Goal: Task Accomplishment & Management: Complete application form

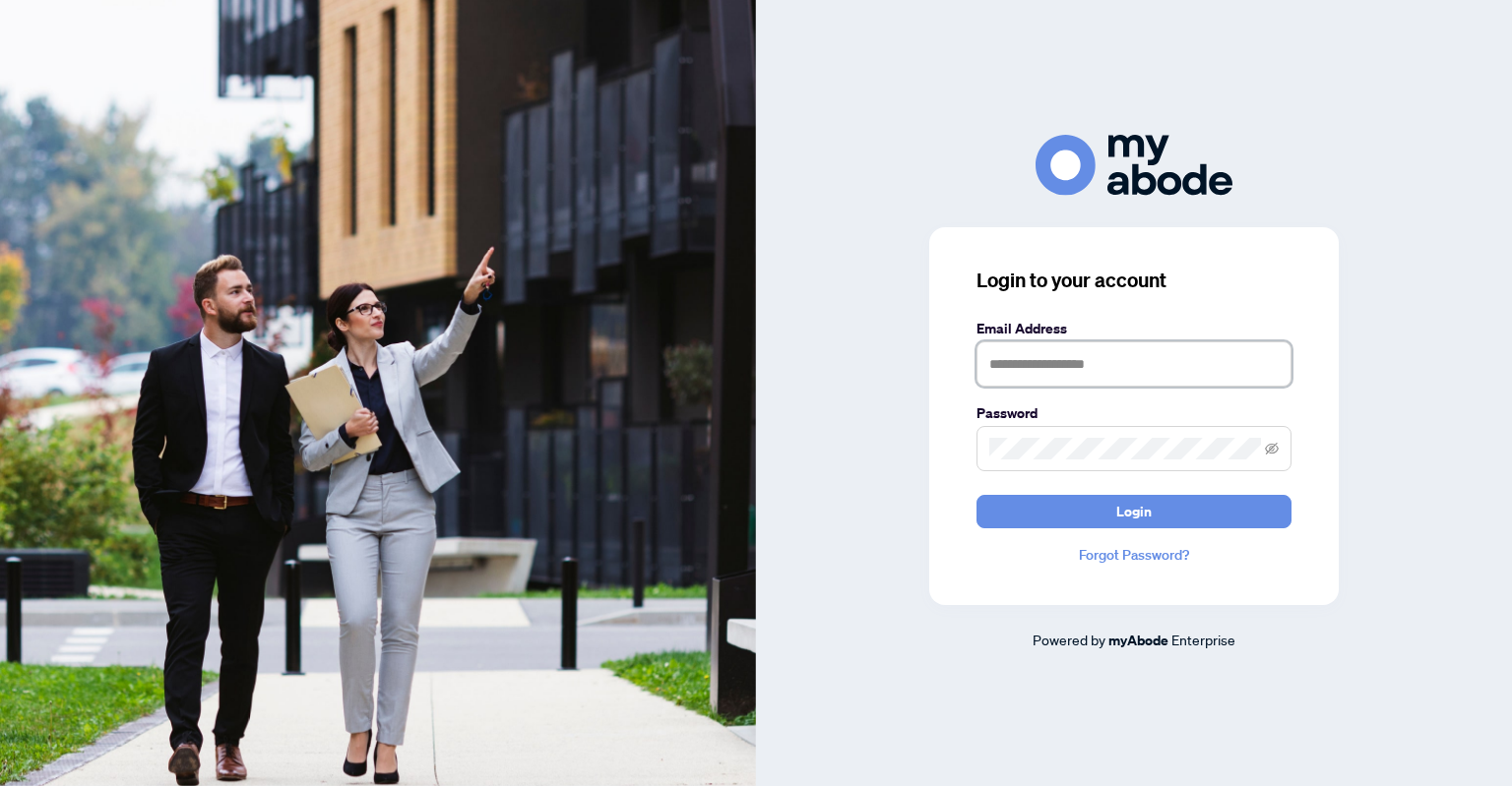
click at [1013, 365] on input "text" at bounding box center [1134, 364] width 315 height 45
type input "**********"
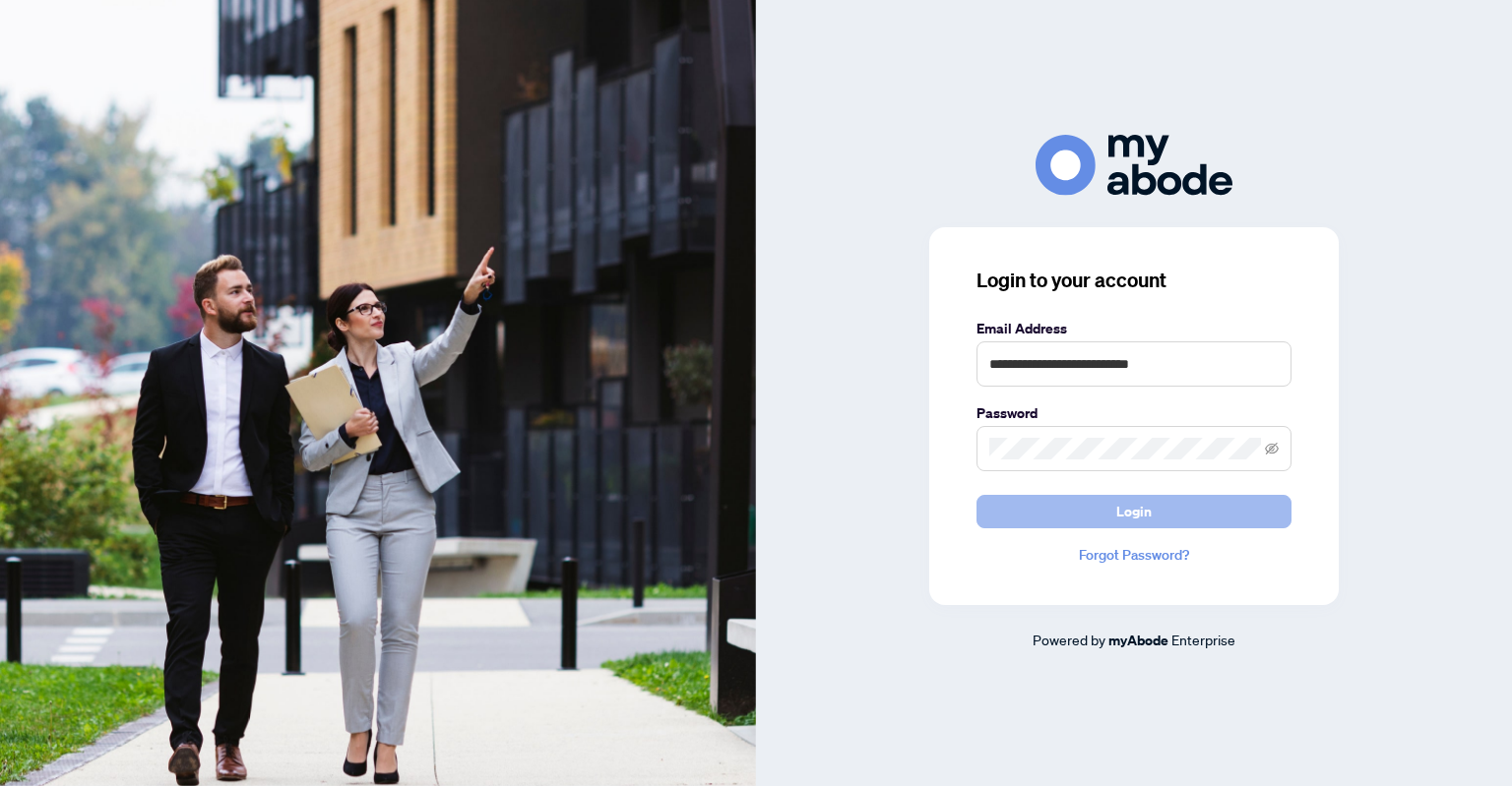
click at [1087, 507] on button "Login" at bounding box center [1134, 512] width 315 height 34
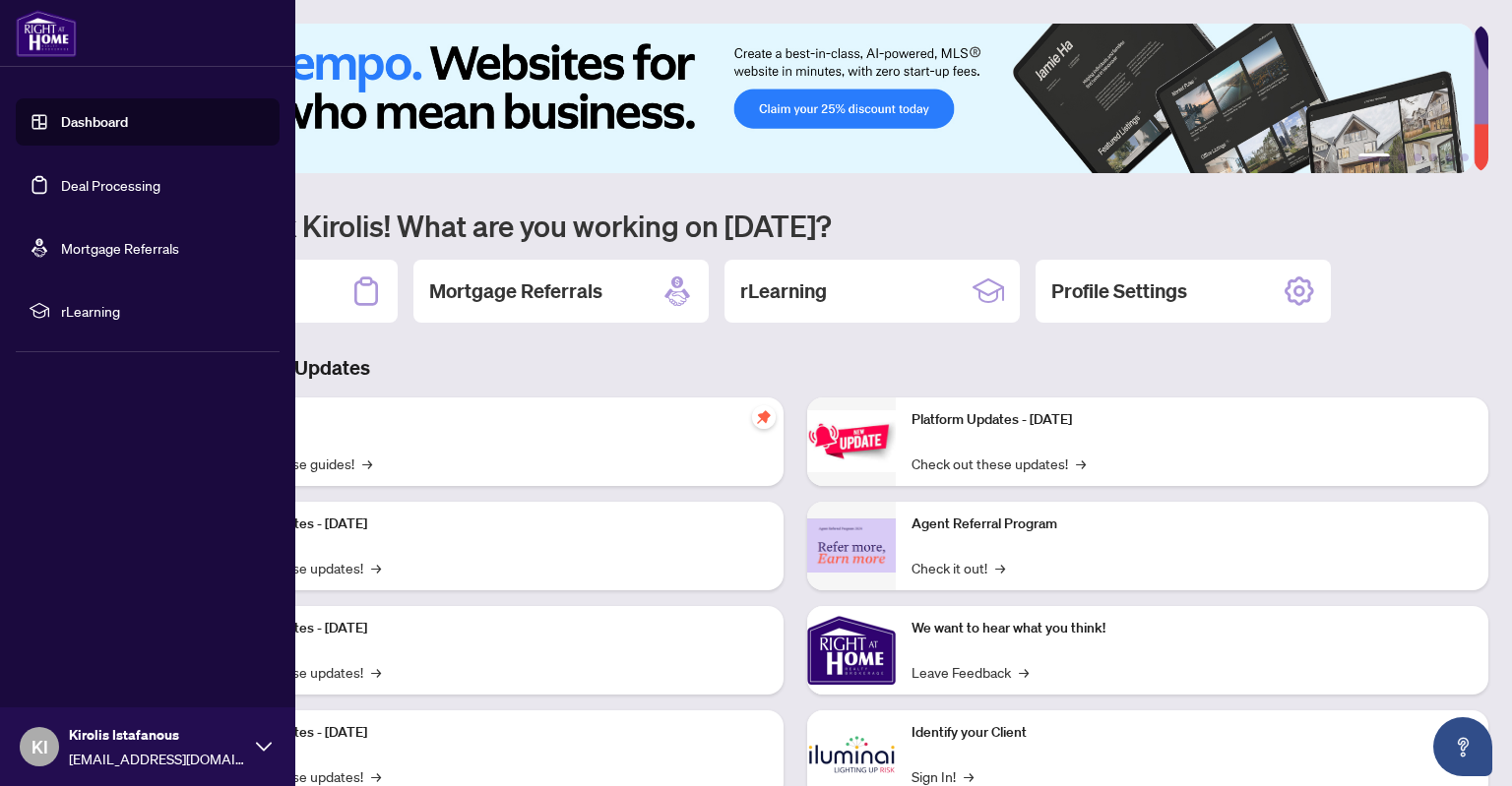
click at [67, 184] on link "Deal Processing" at bounding box center [111, 185] width 100 height 18
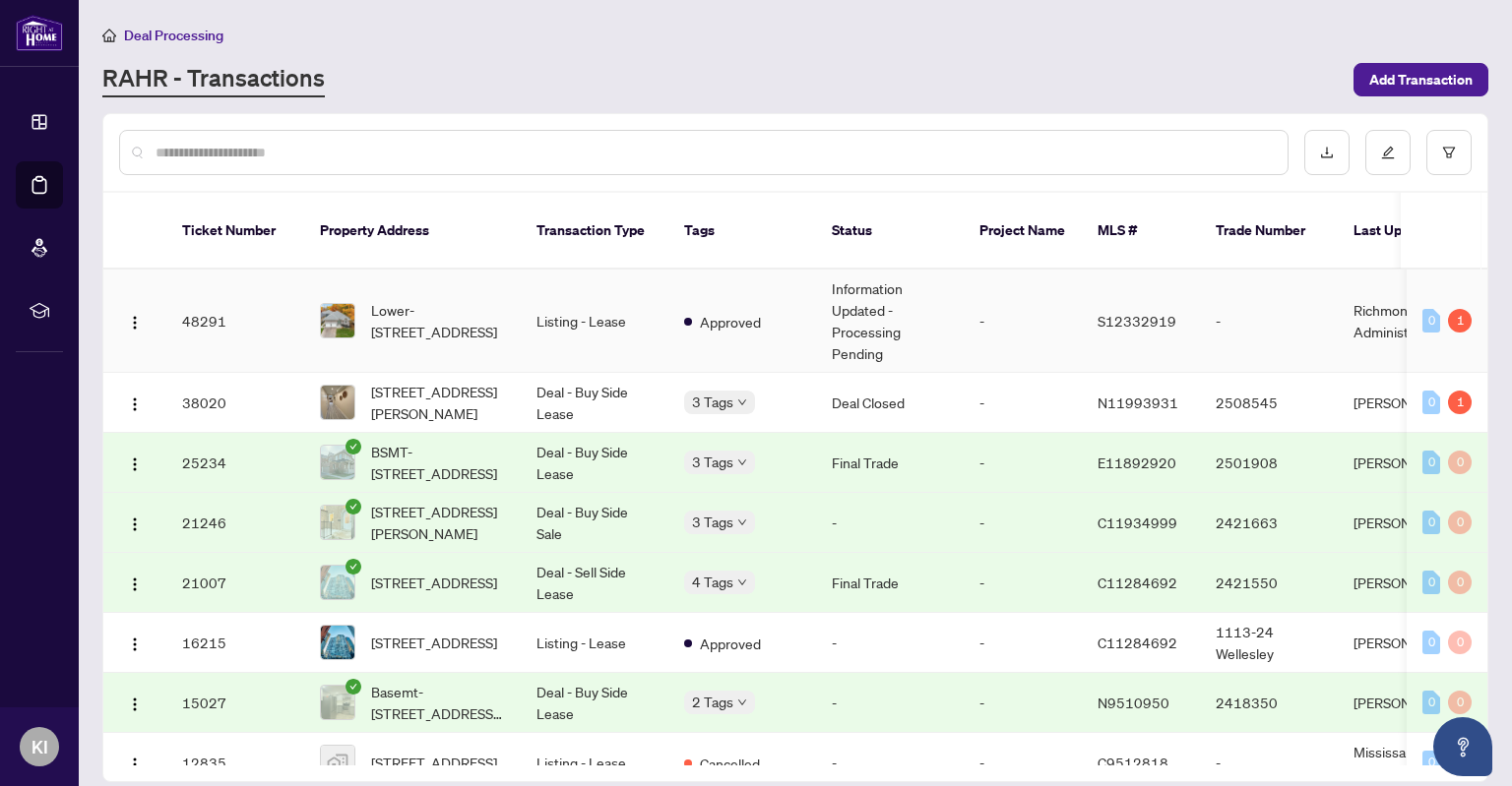
click at [577, 298] on td "Listing - Lease" at bounding box center [594, 322] width 148 height 104
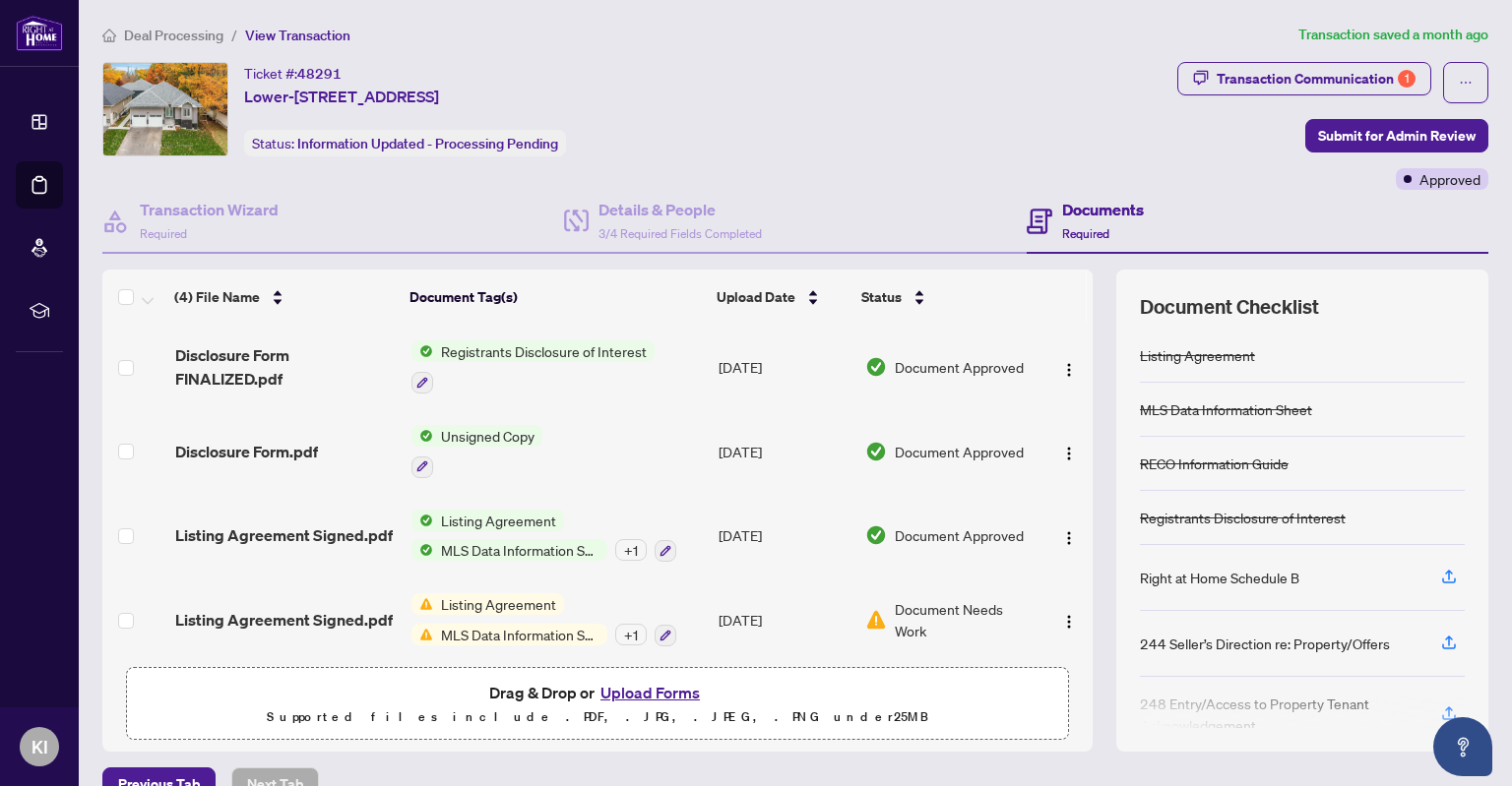
scroll to position [8, 0]
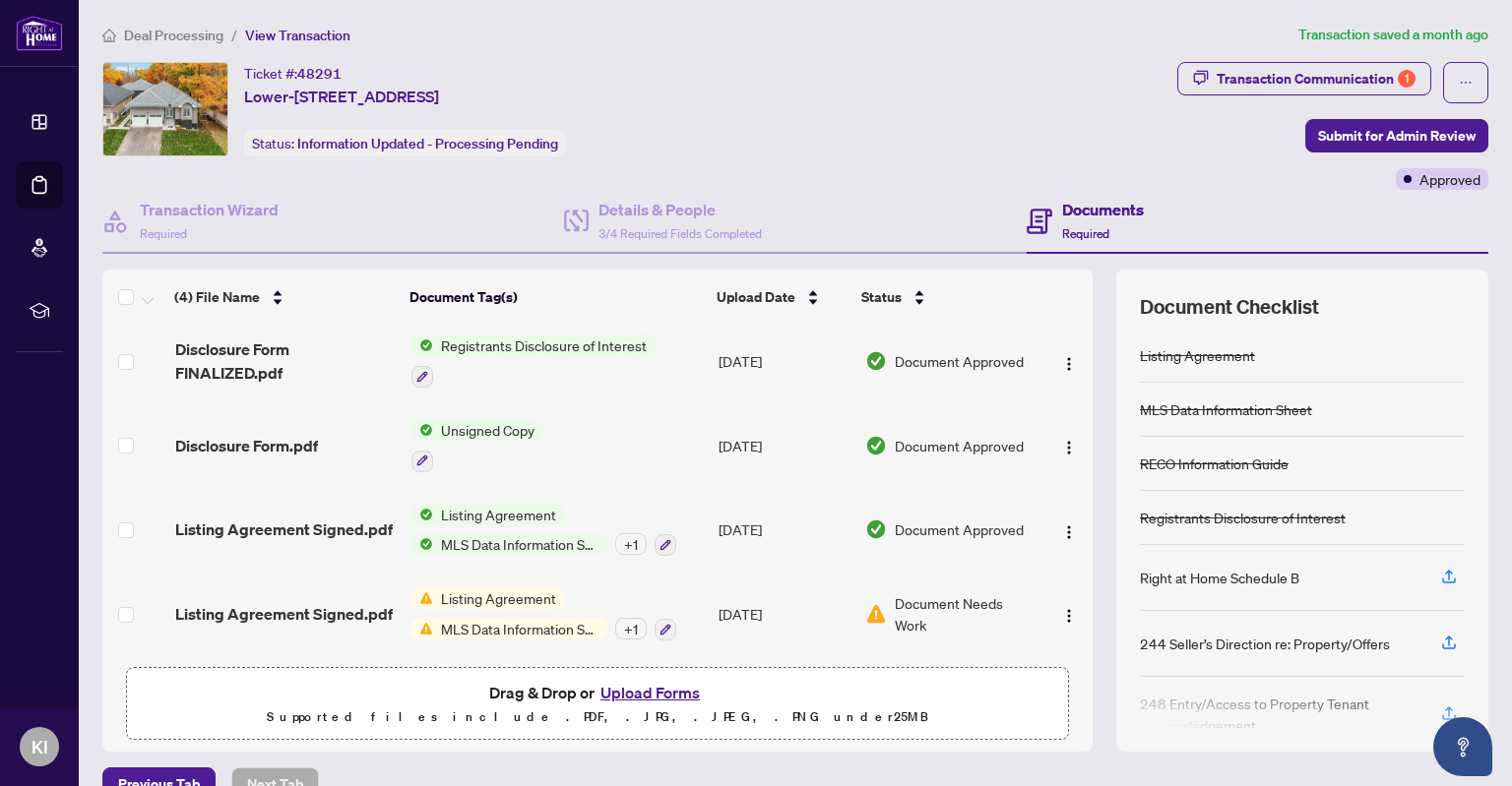
click at [631, 691] on button "Upload Forms" at bounding box center [650, 692] width 112 height 26
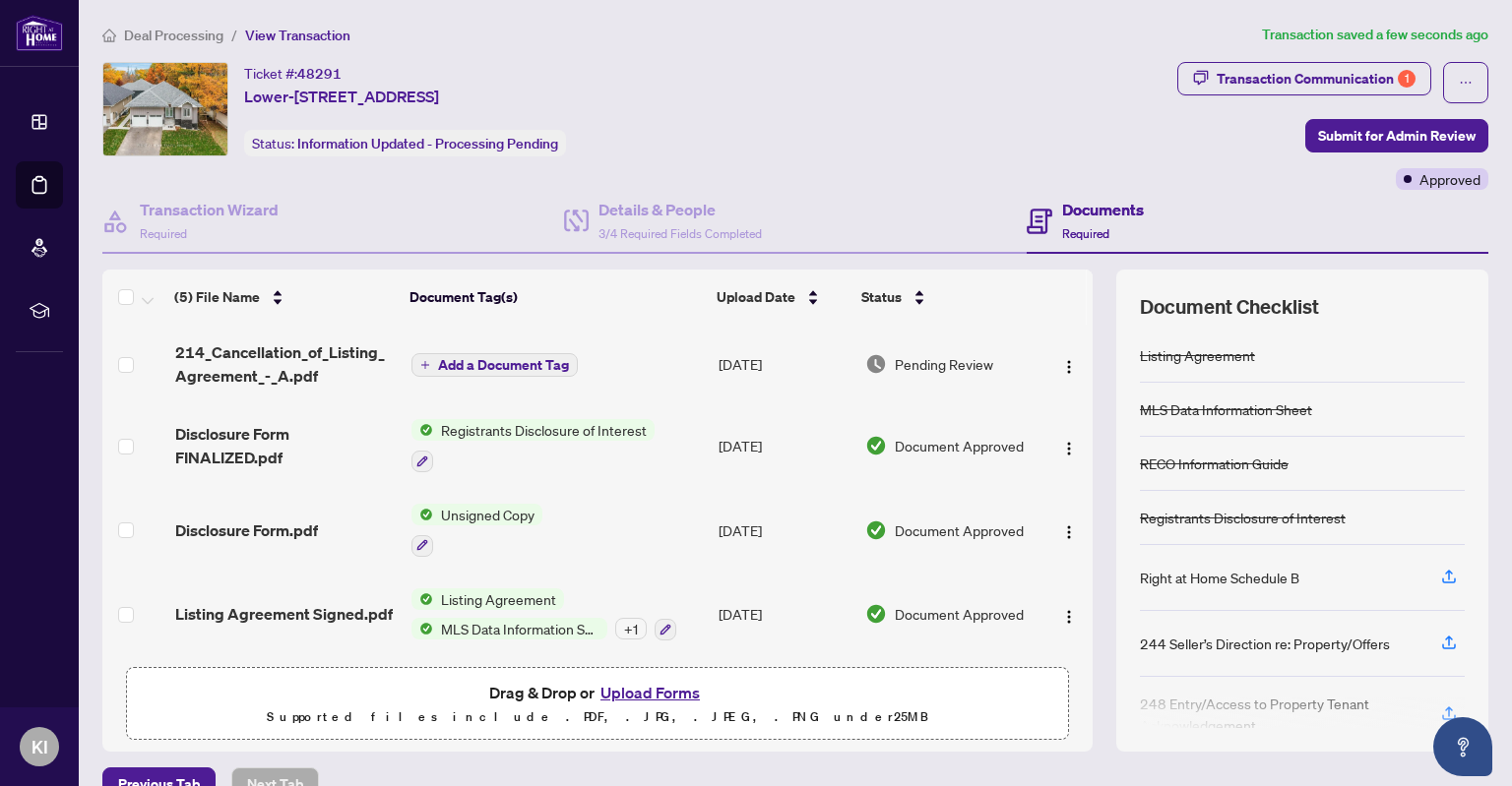
click at [505, 369] on span "Add a Document Tag" at bounding box center [502, 365] width 131 height 14
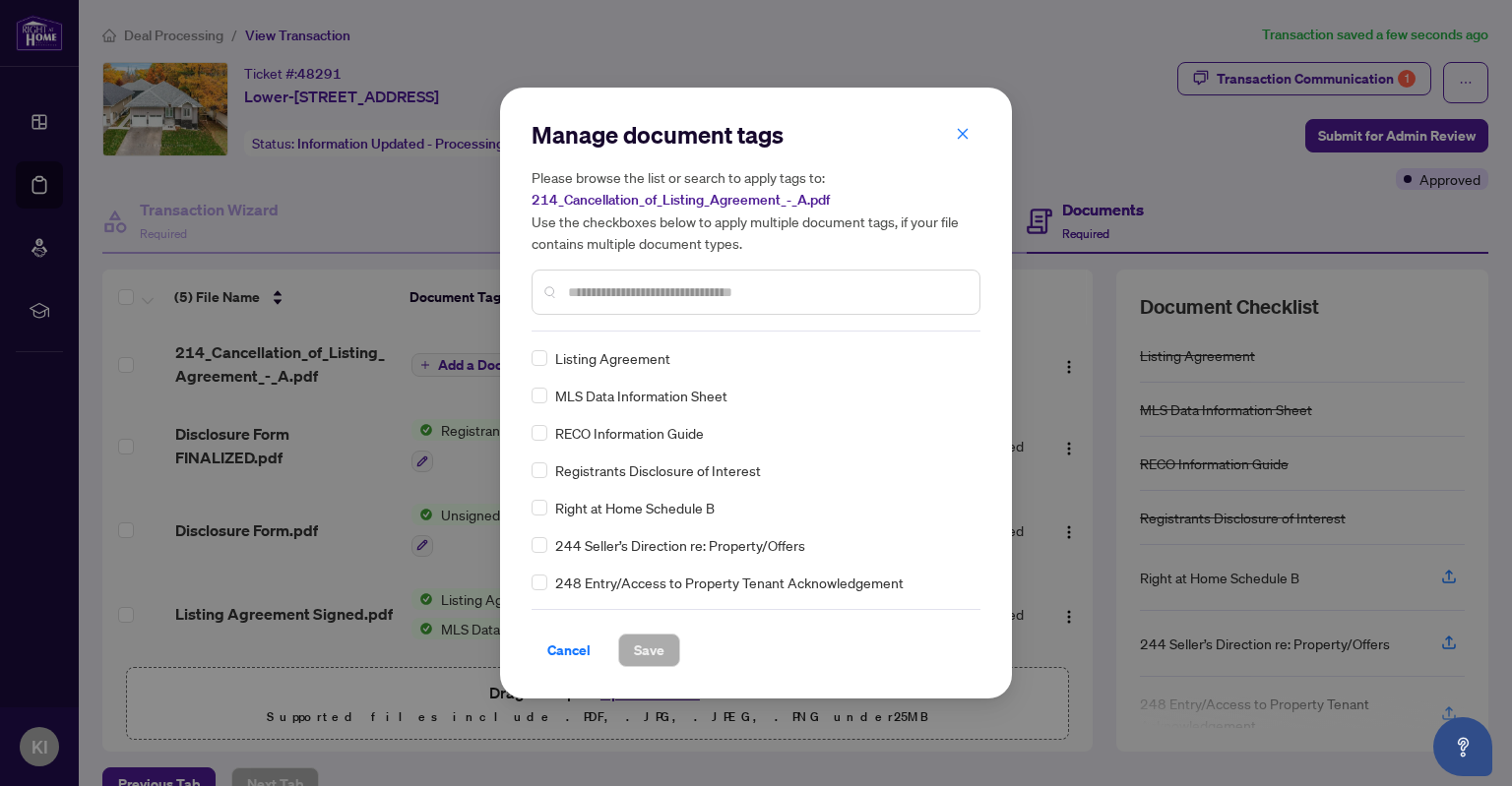
click at [598, 330] on div "Manage document tags Please browse the list or search to apply tags to: 214_Can…" at bounding box center [756, 224] width 449 height 212
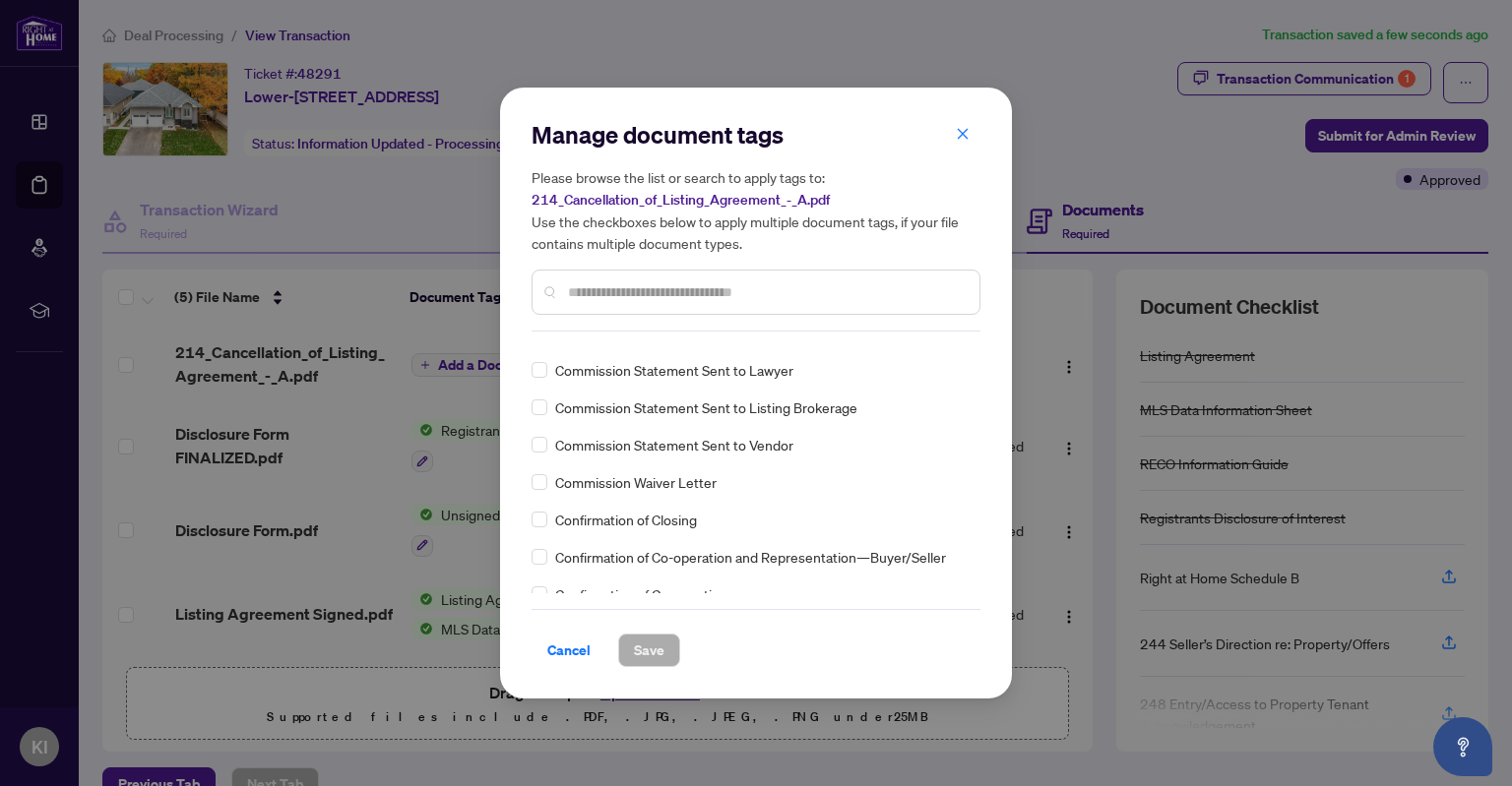
scroll to position [1202, 0]
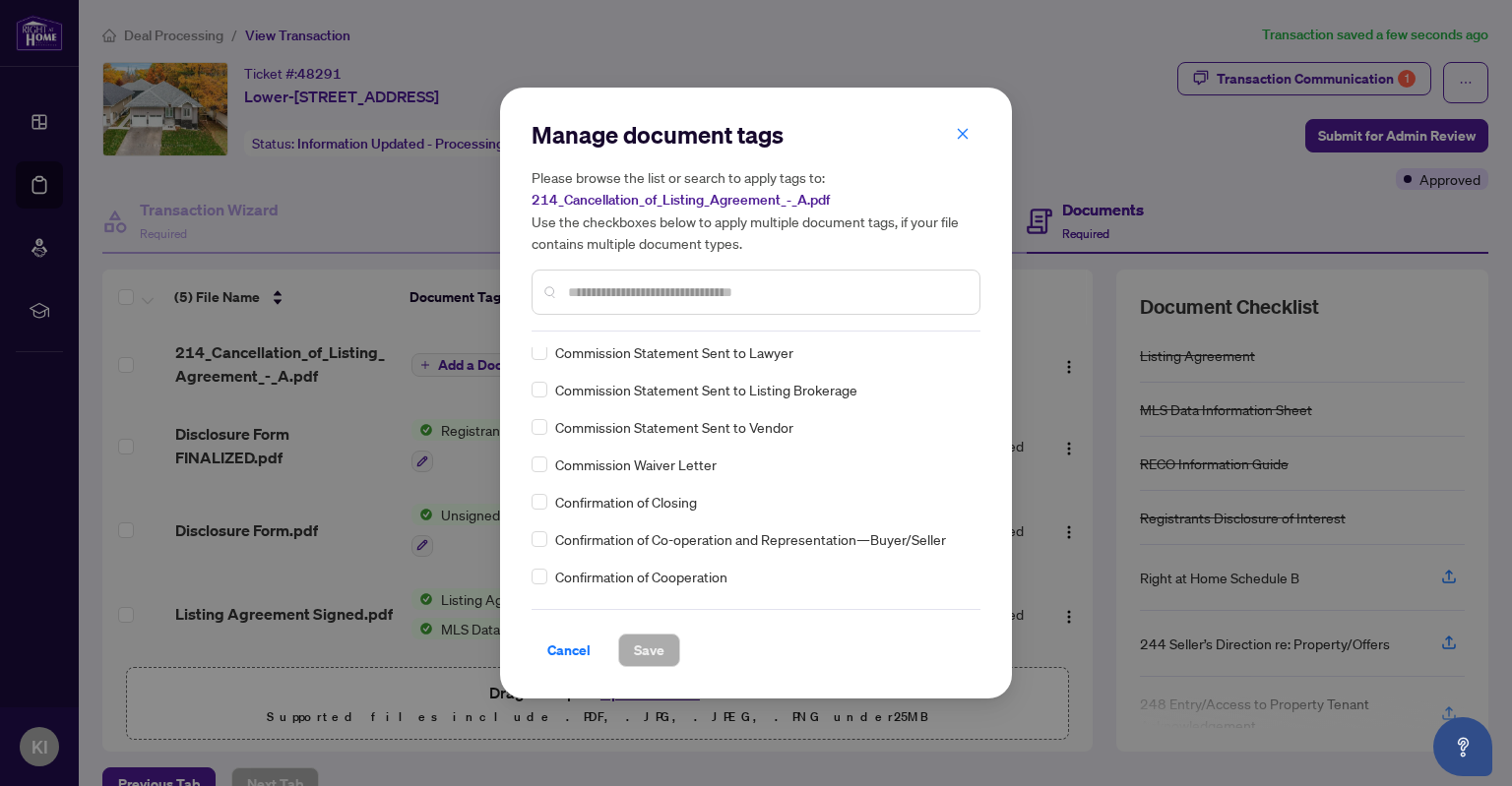
click at [756, 289] on input "text" at bounding box center [765, 292] width 396 height 22
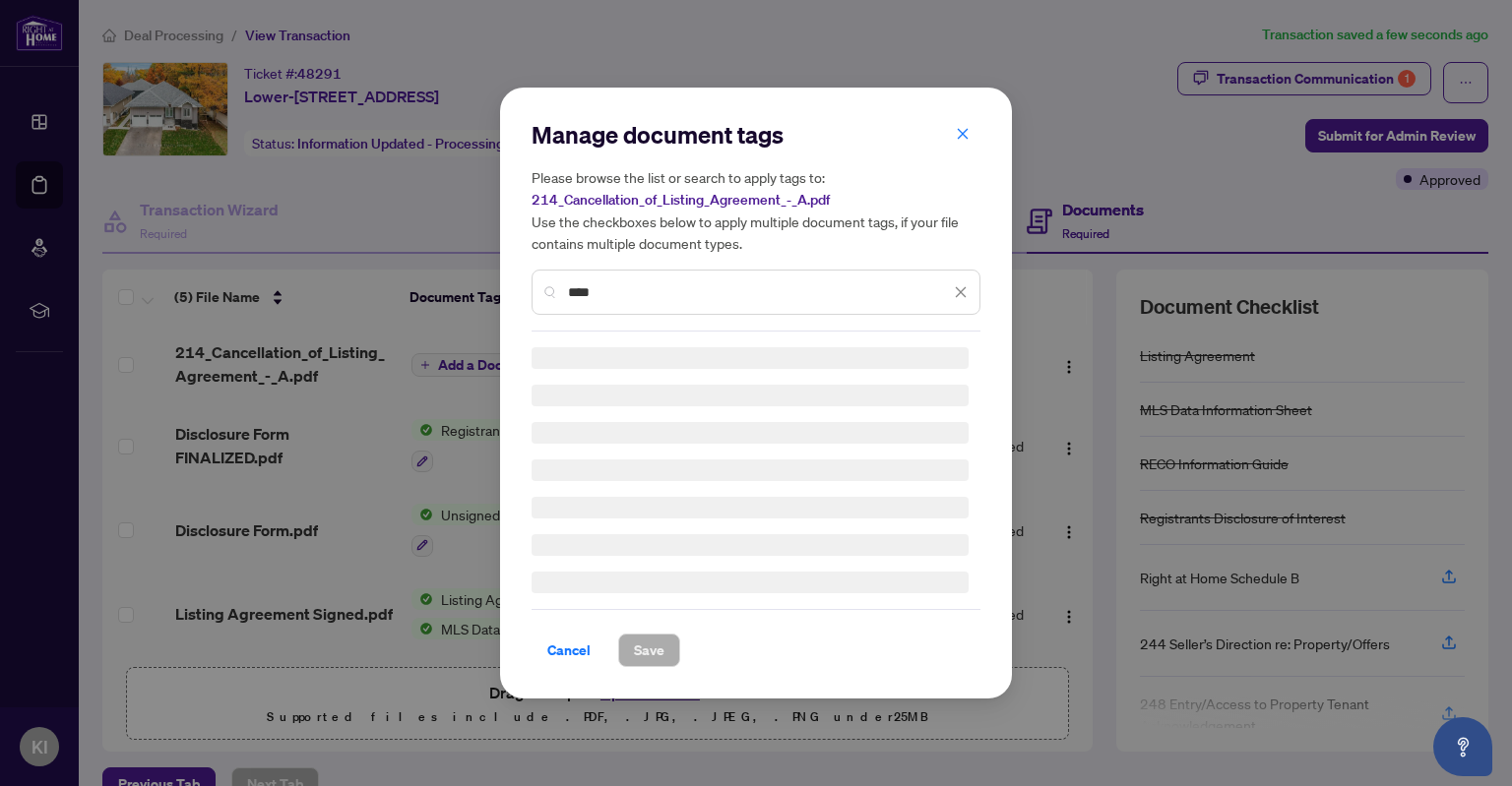
scroll to position [0, 0]
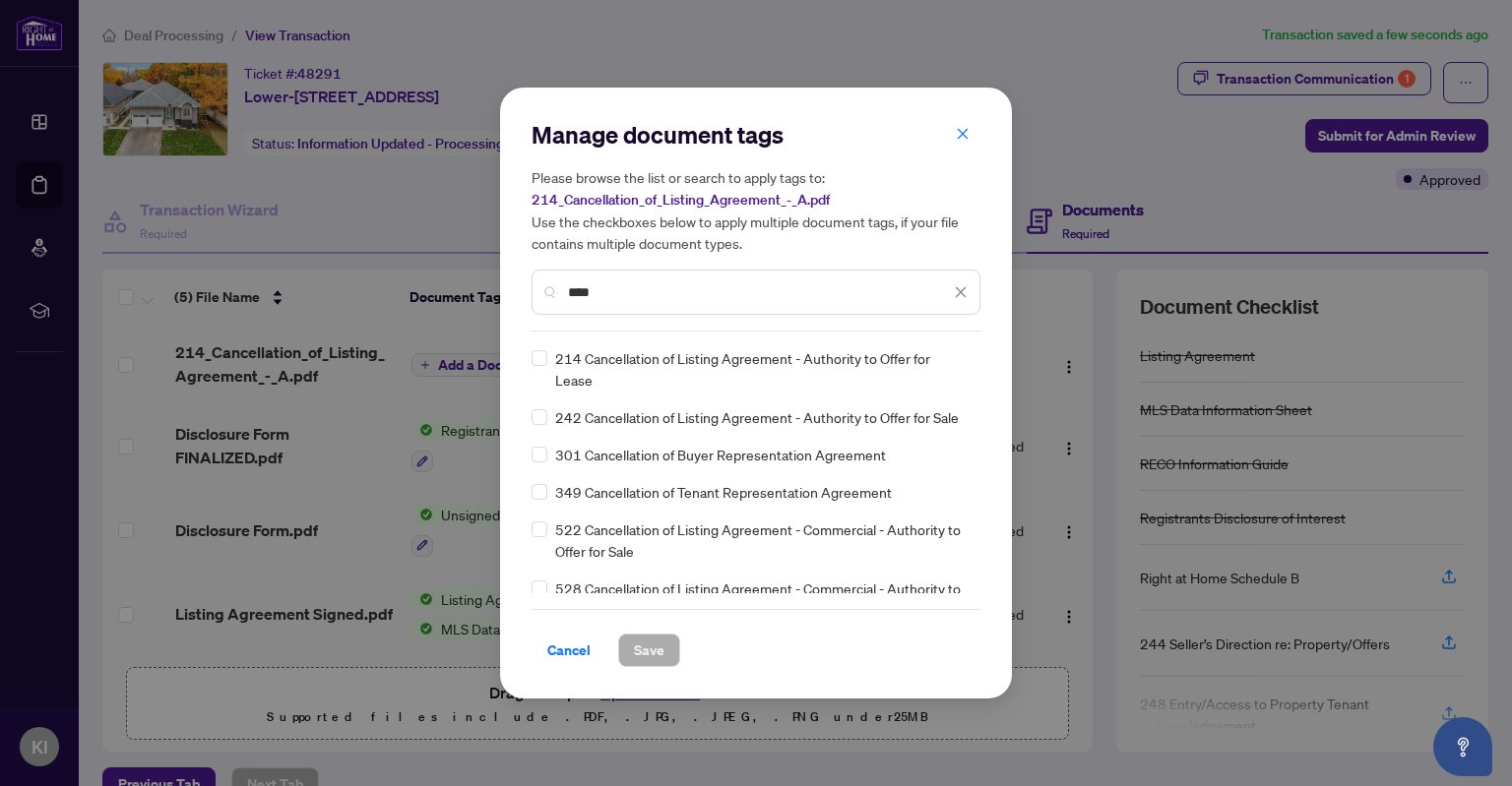
type input "****"
click at [637, 650] on span "Save" at bounding box center [649, 651] width 31 height 32
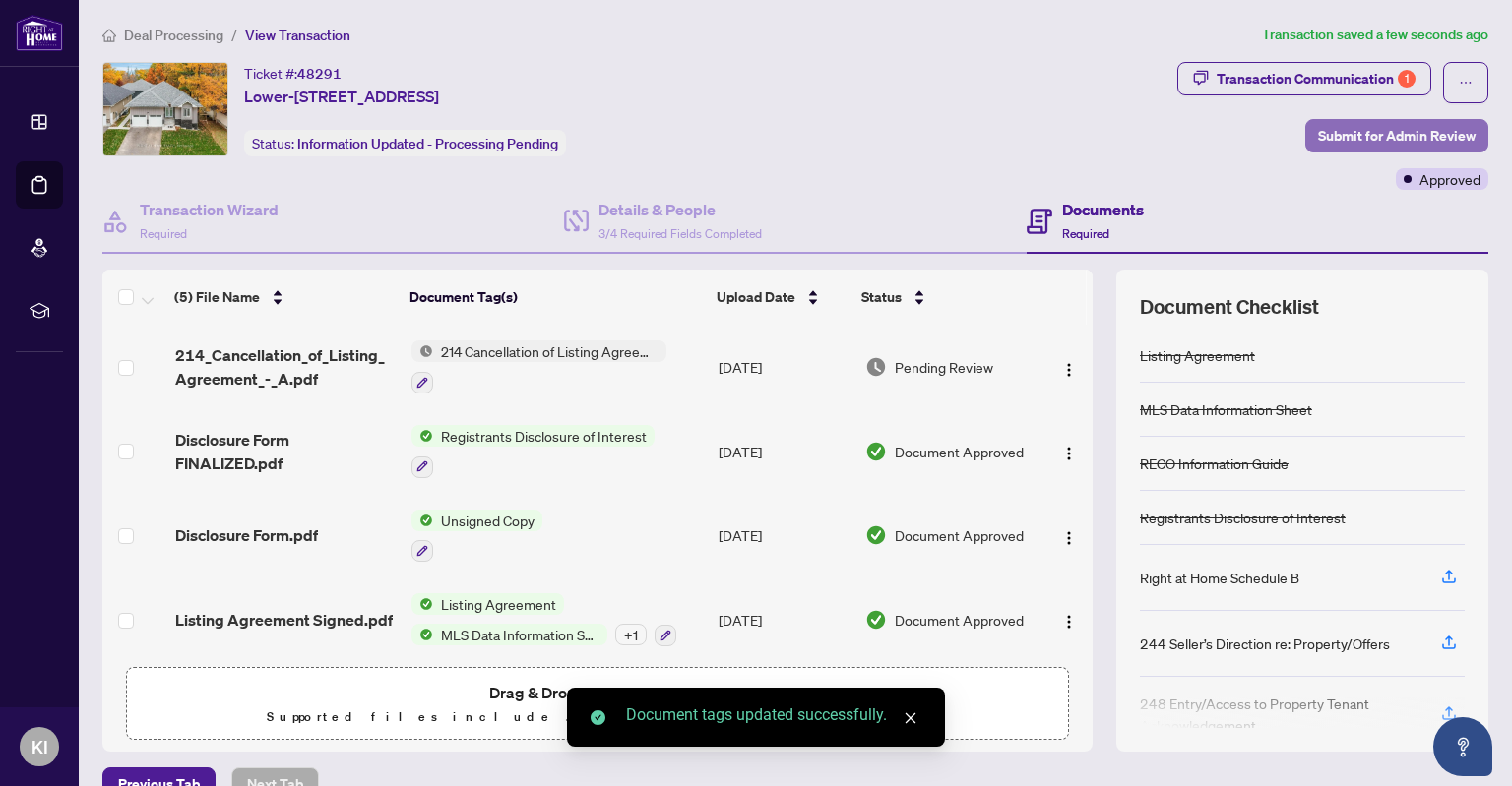
click at [1403, 129] on span "Submit for Admin Review" at bounding box center [1396, 135] width 157 height 32
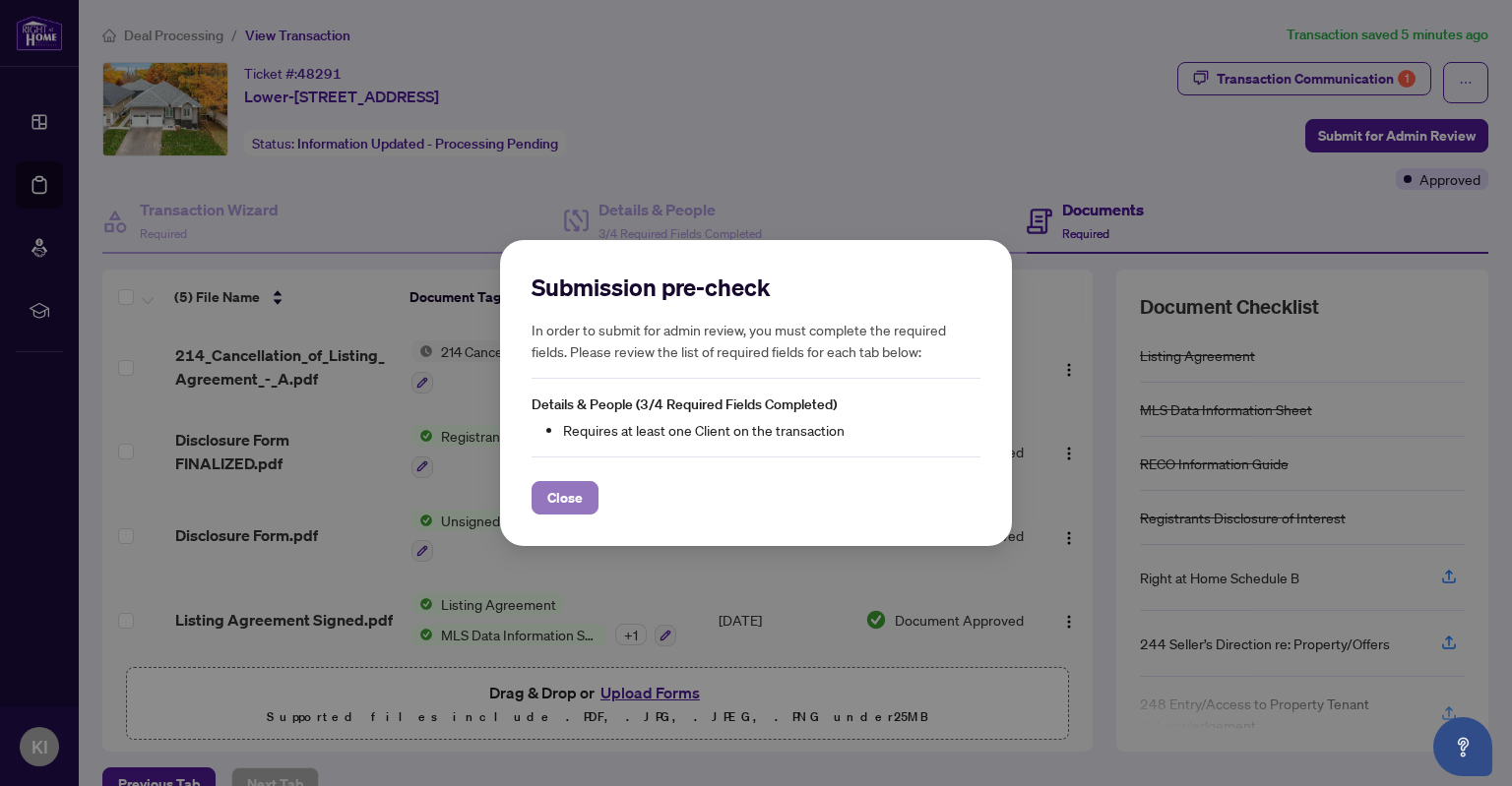
click at [581, 491] on button "Close" at bounding box center [564, 498] width 67 height 34
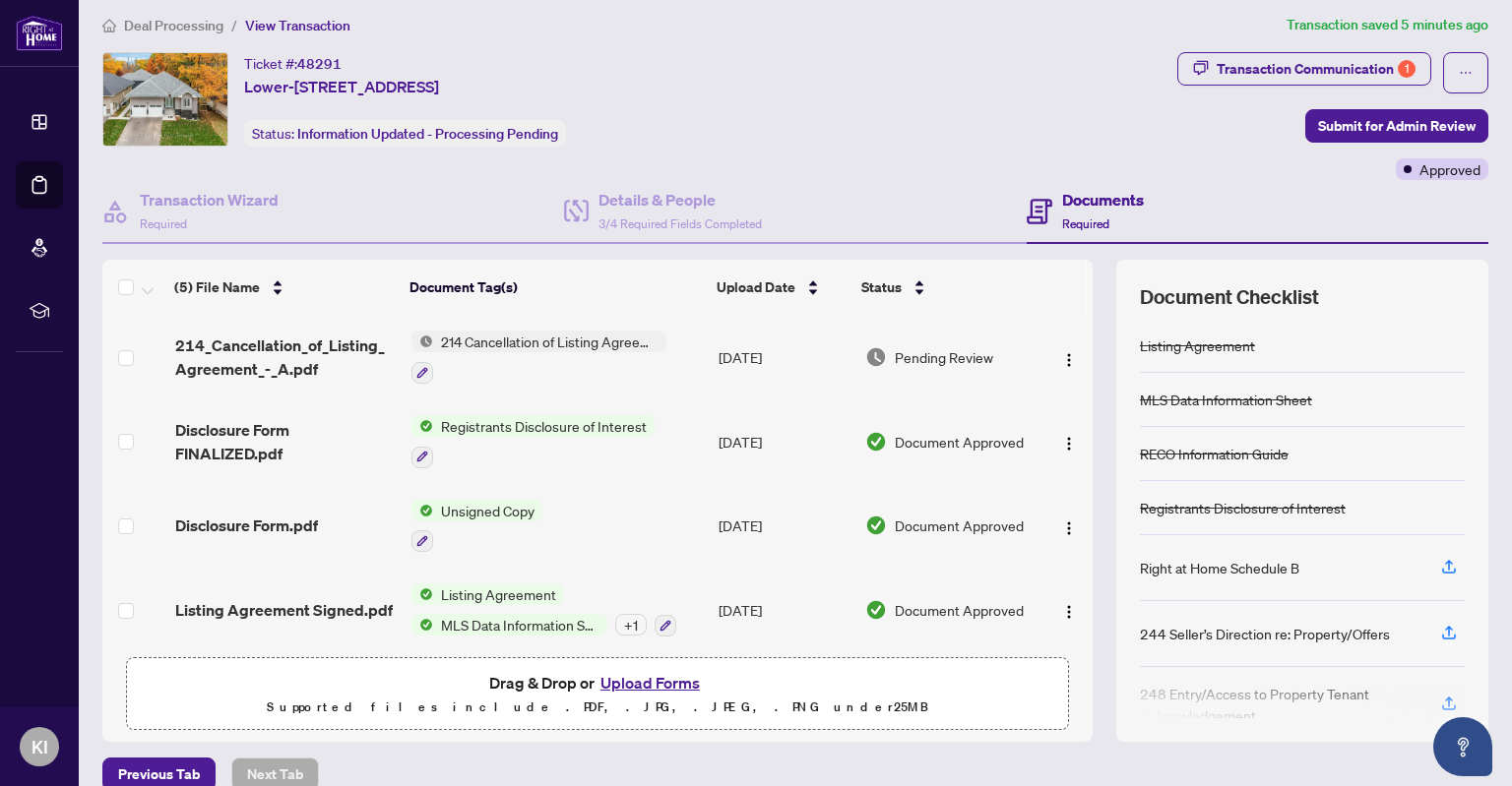
scroll to position [36, 0]
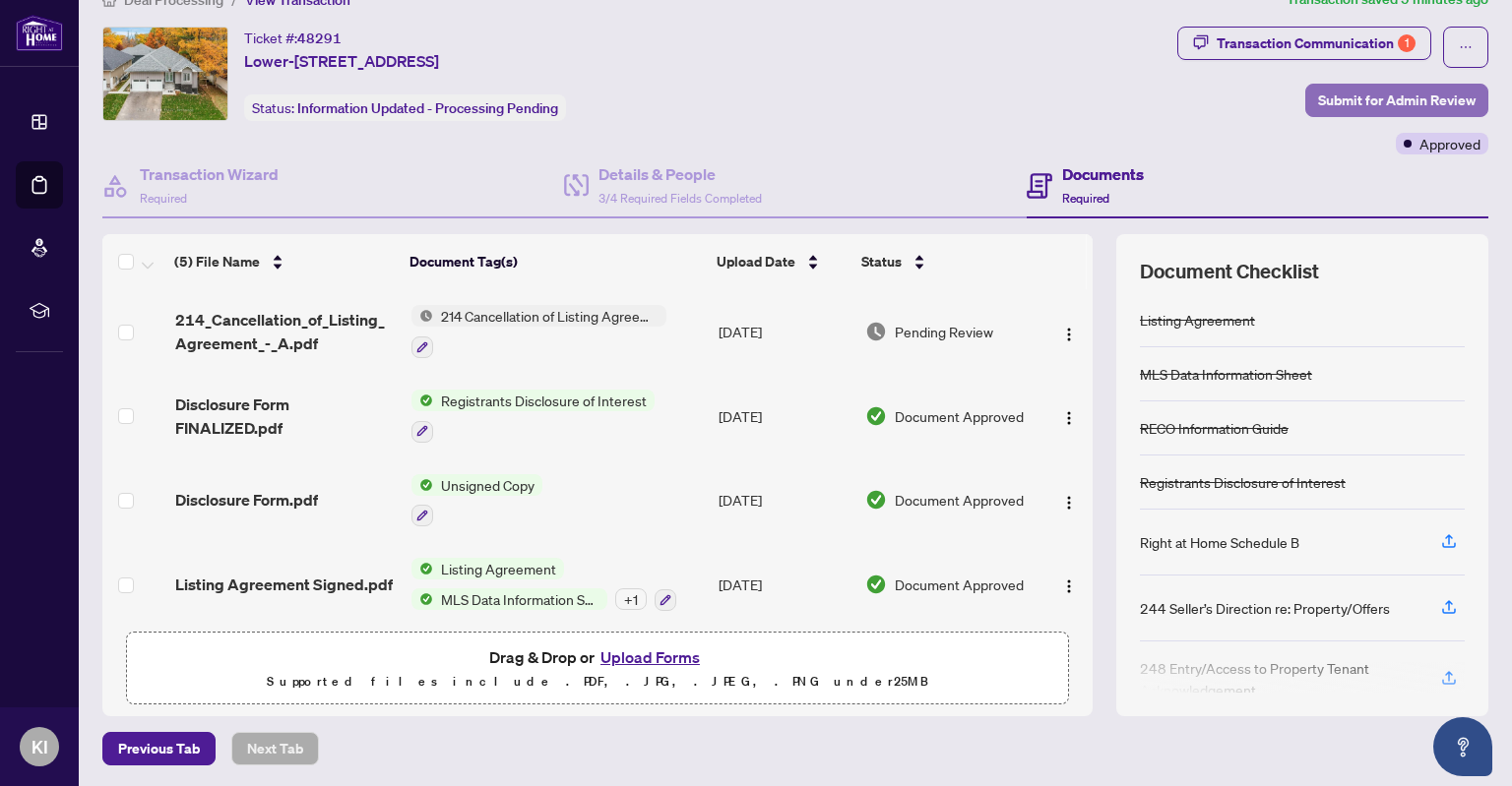
click at [1445, 106] on span "Submit for Admin Review" at bounding box center [1396, 101] width 157 height 32
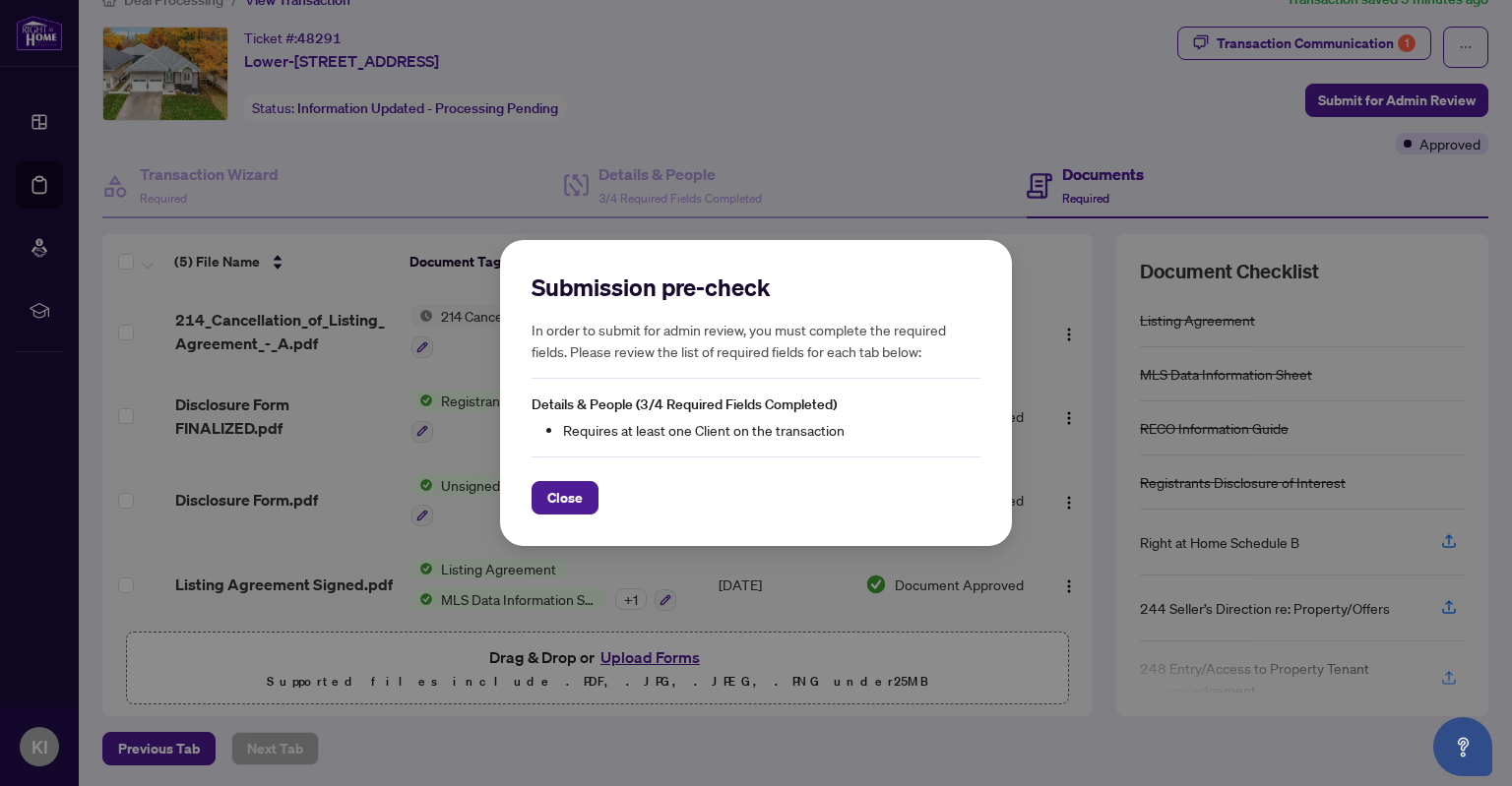
click at [545, 515] on div "Submission pre-check In order to submit for admin review, you must complete the…" at bounding box center [756, 393] width 511 height 307
click at [562, 501] on span "Close" at bounding box center [565, 498] width 36 height 32
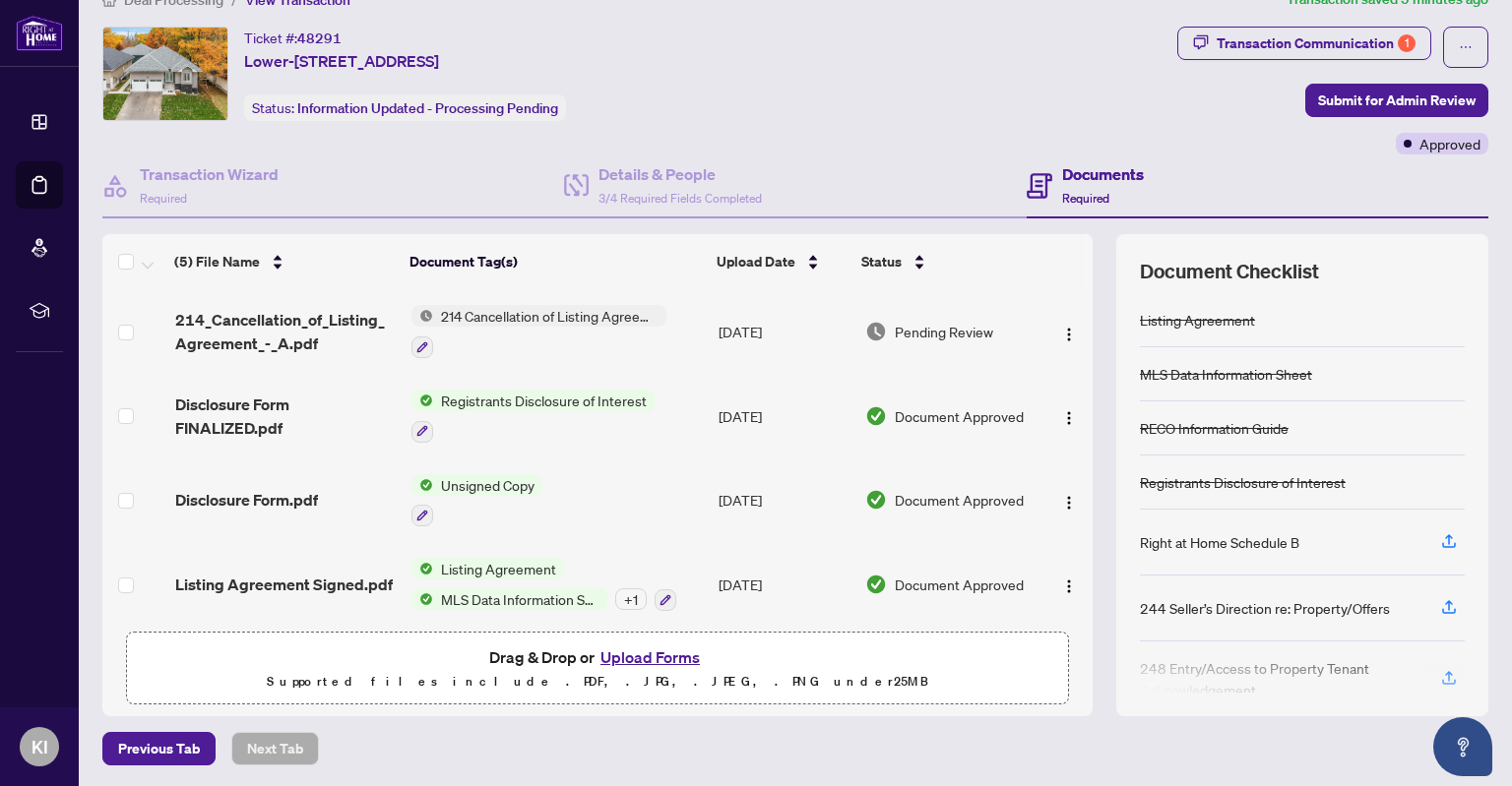
scroll to position [92, 0]
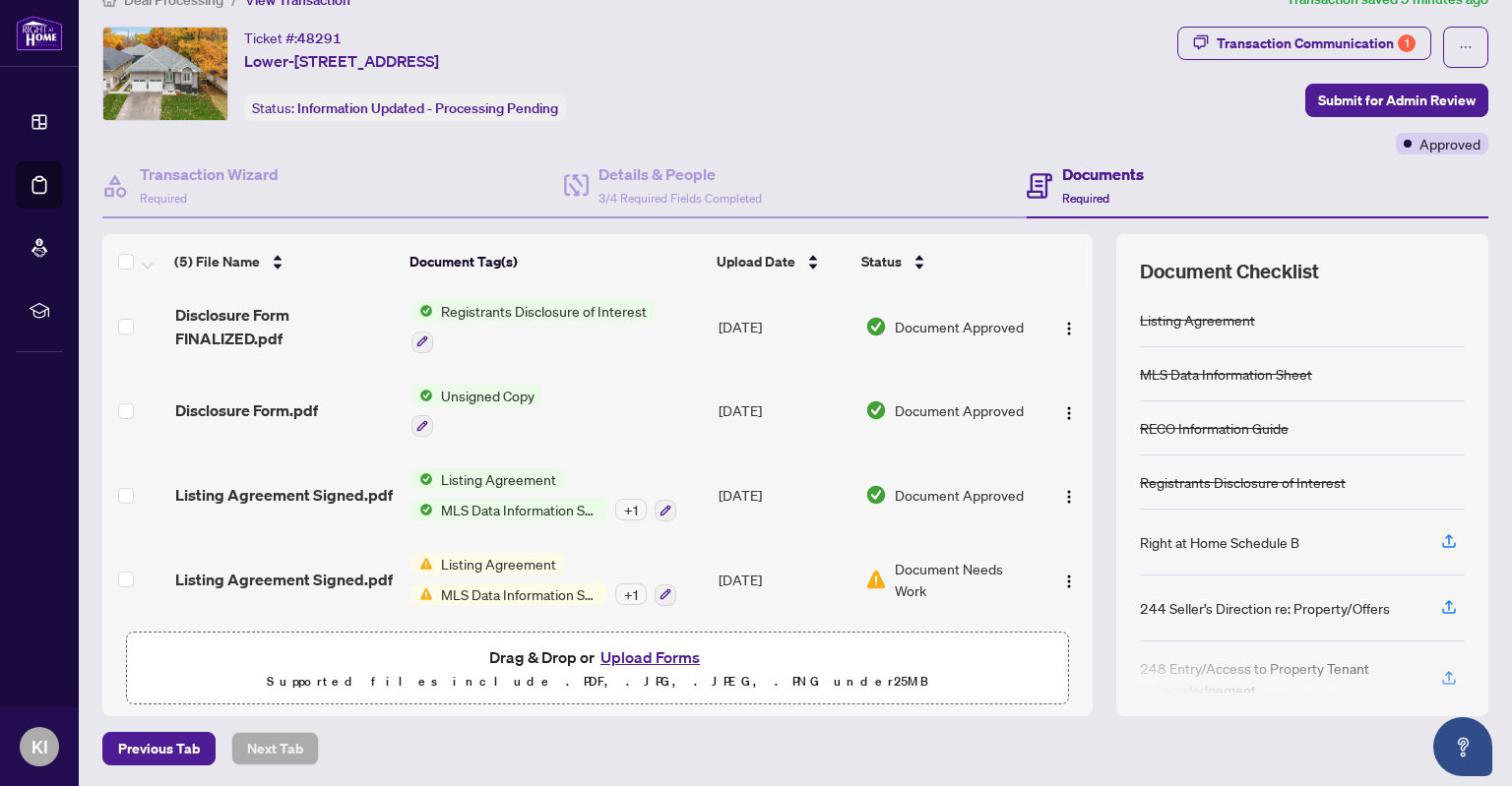
click at [933, 559] on span "Document Needs Work" at bounding box center [964, 579] width 138 height 43
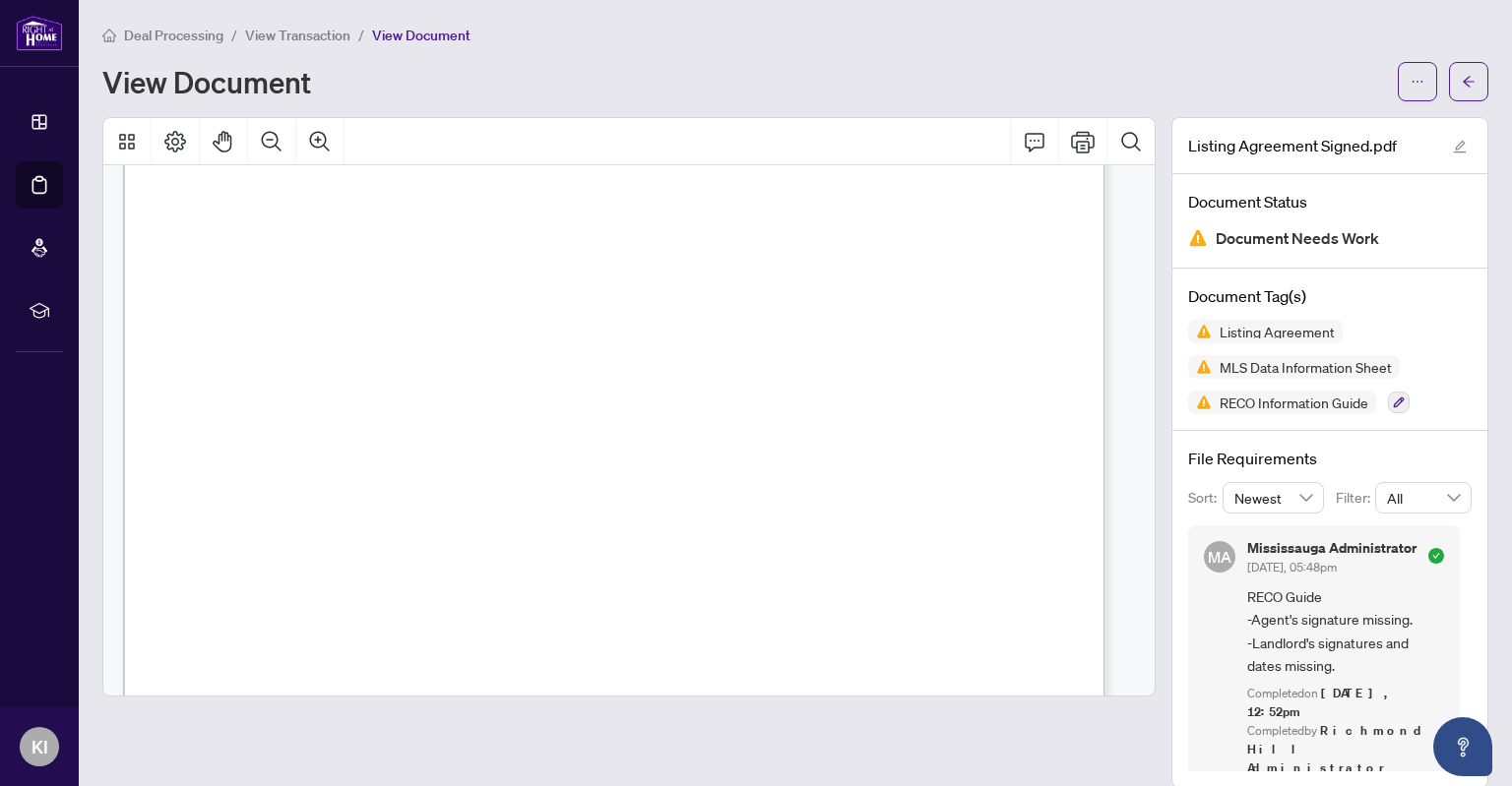
scroll to position [14683, 0]
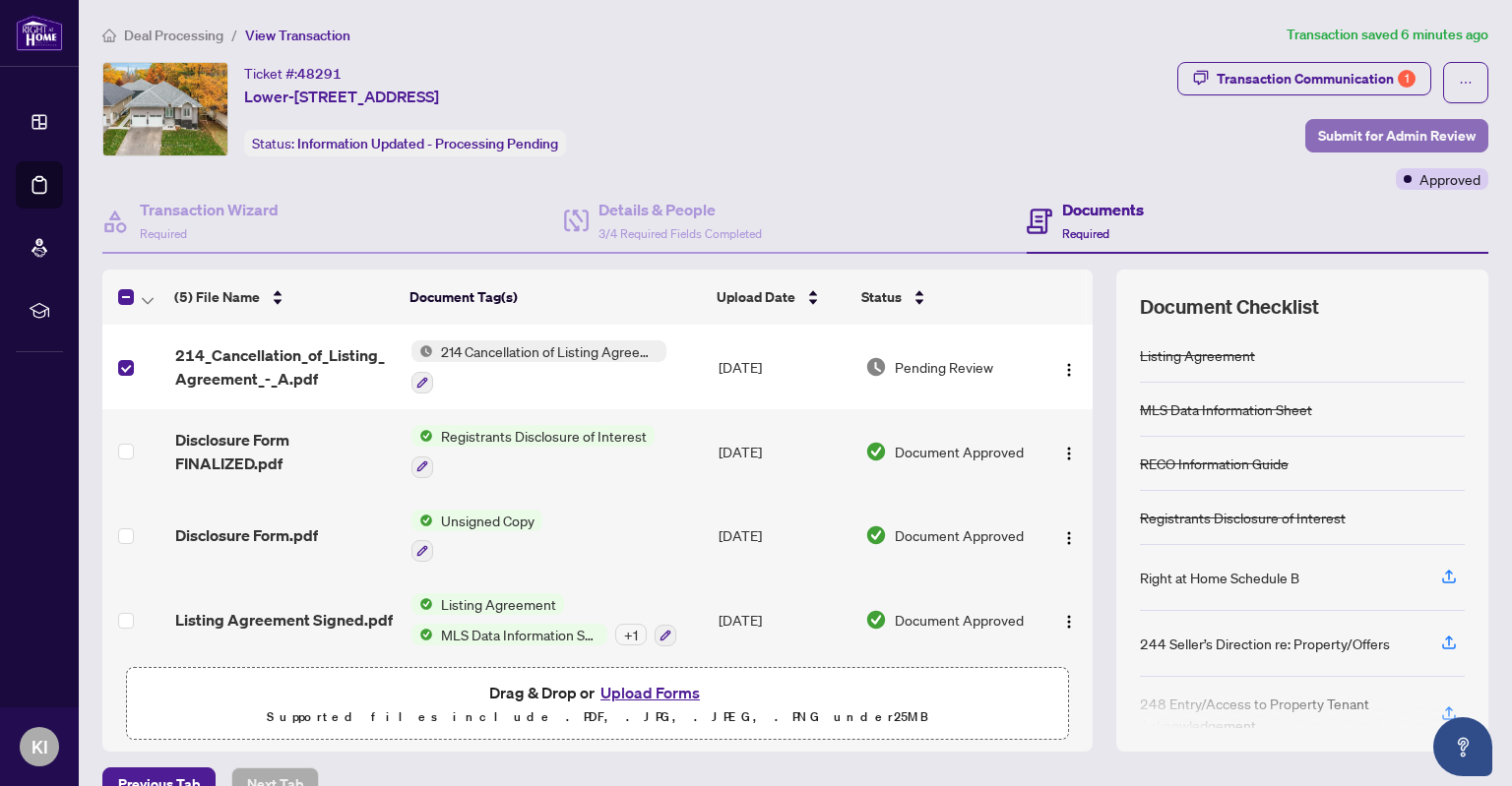
click at [1362, 129] on span "Submit for Admin Review" at bounding box center [1396, 135] width 157 height 32
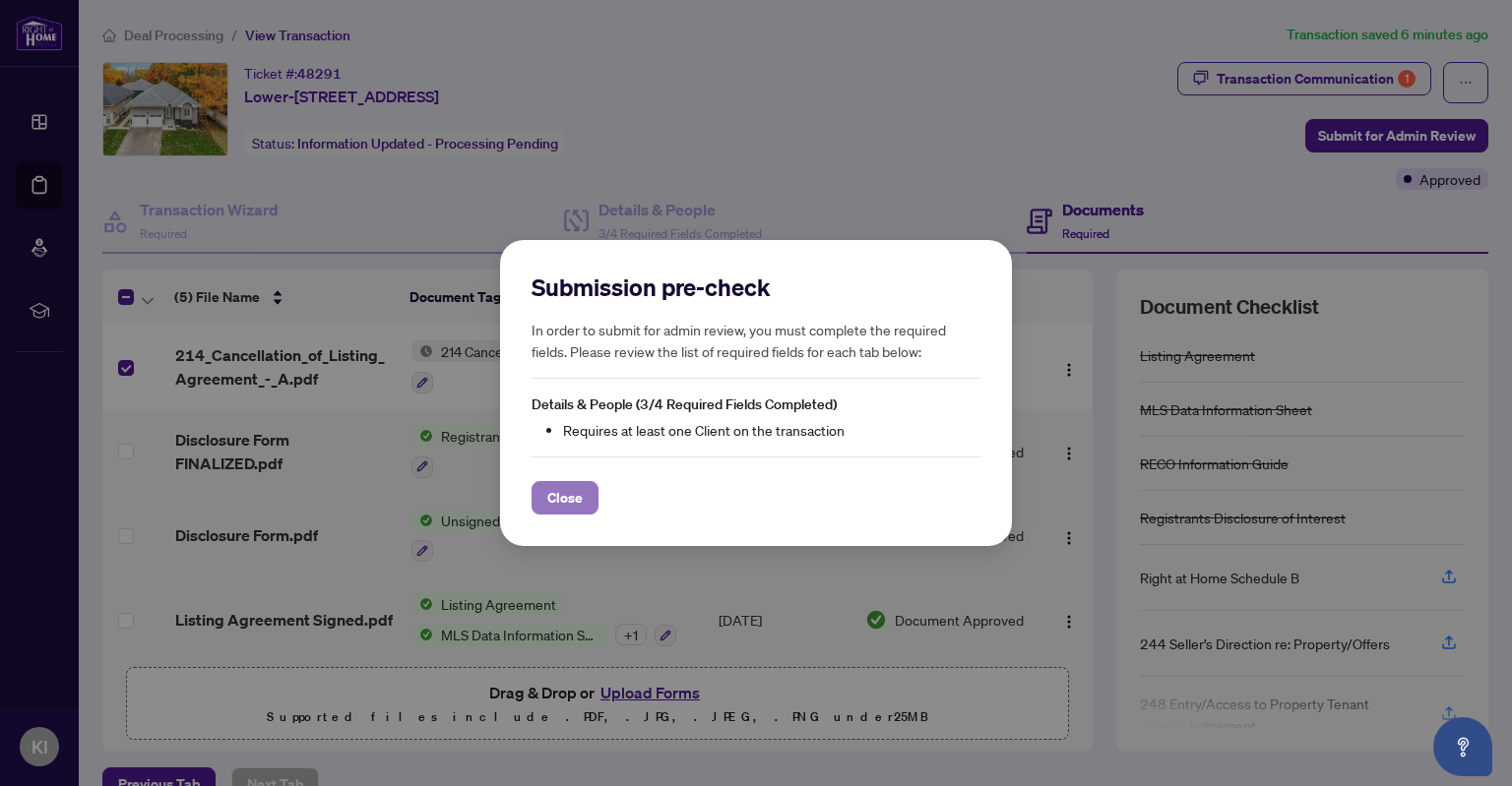
click at [571, 491] on span "Close" at bounding box center [565, 498] width 36 height 32
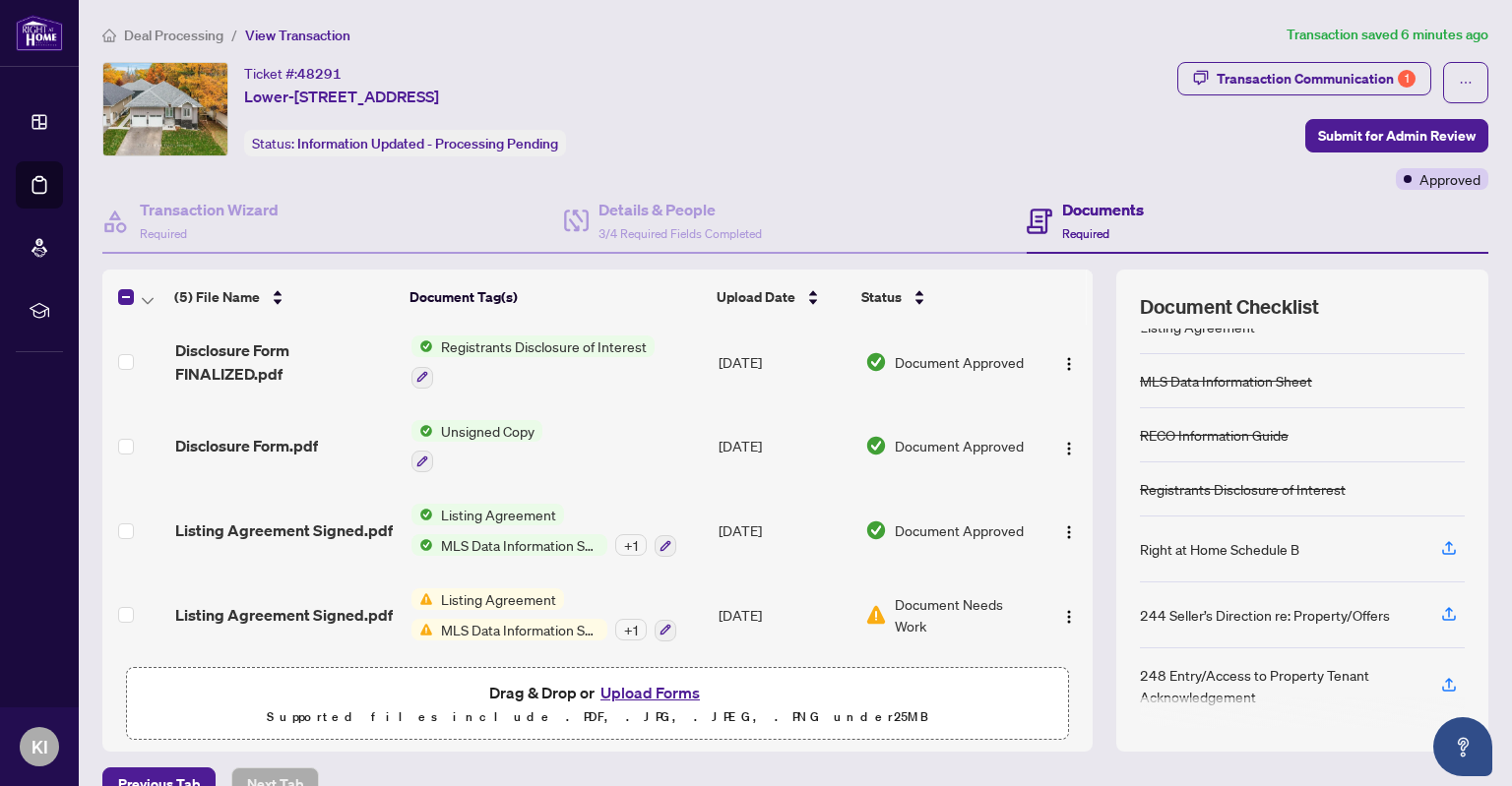
scroll to position [91, 0]
click at [153, 782] on span "Previous Tab" at bounding box center [158, 784] width 82 height 32
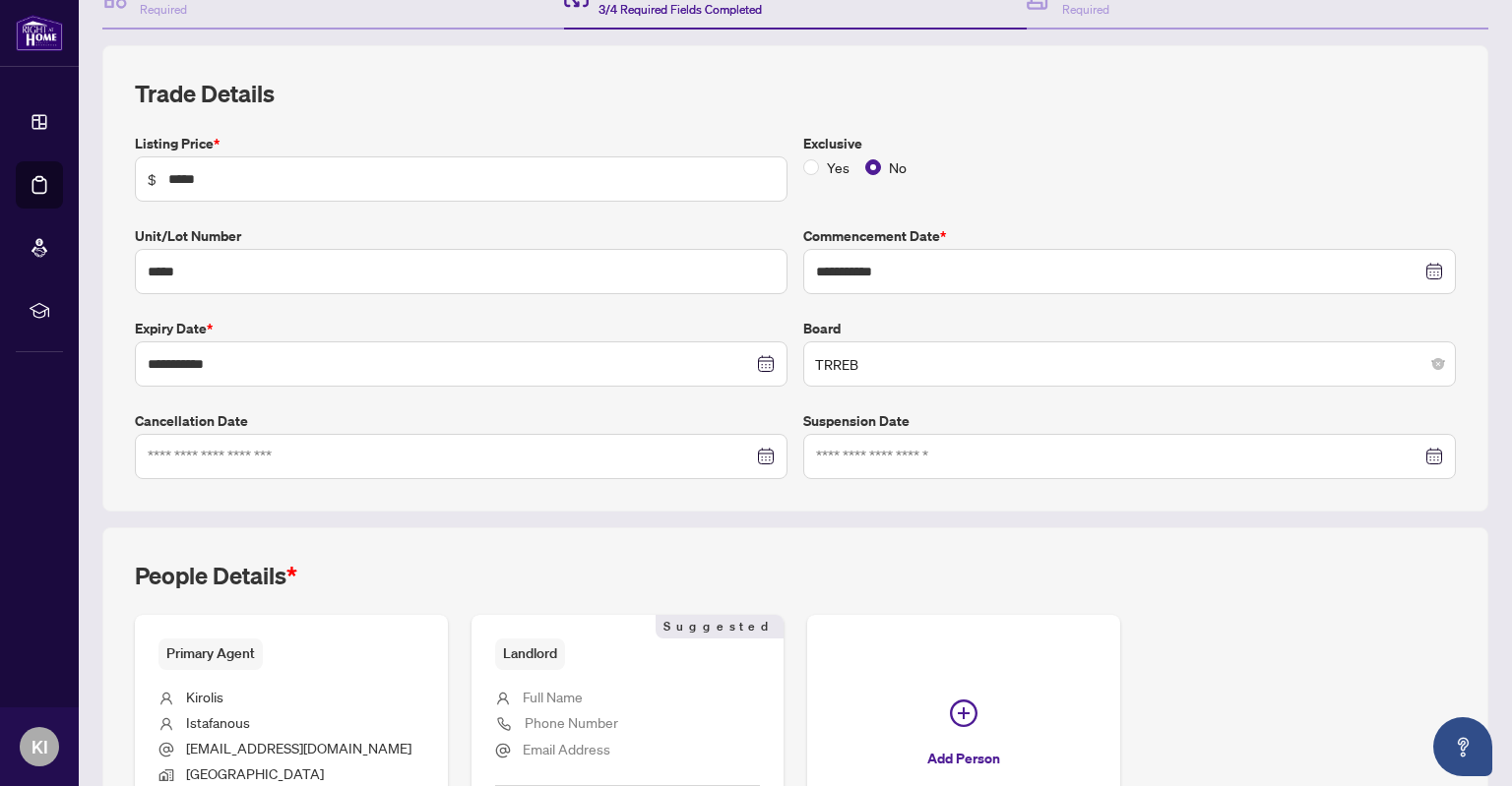
scroll to position [397, 0]
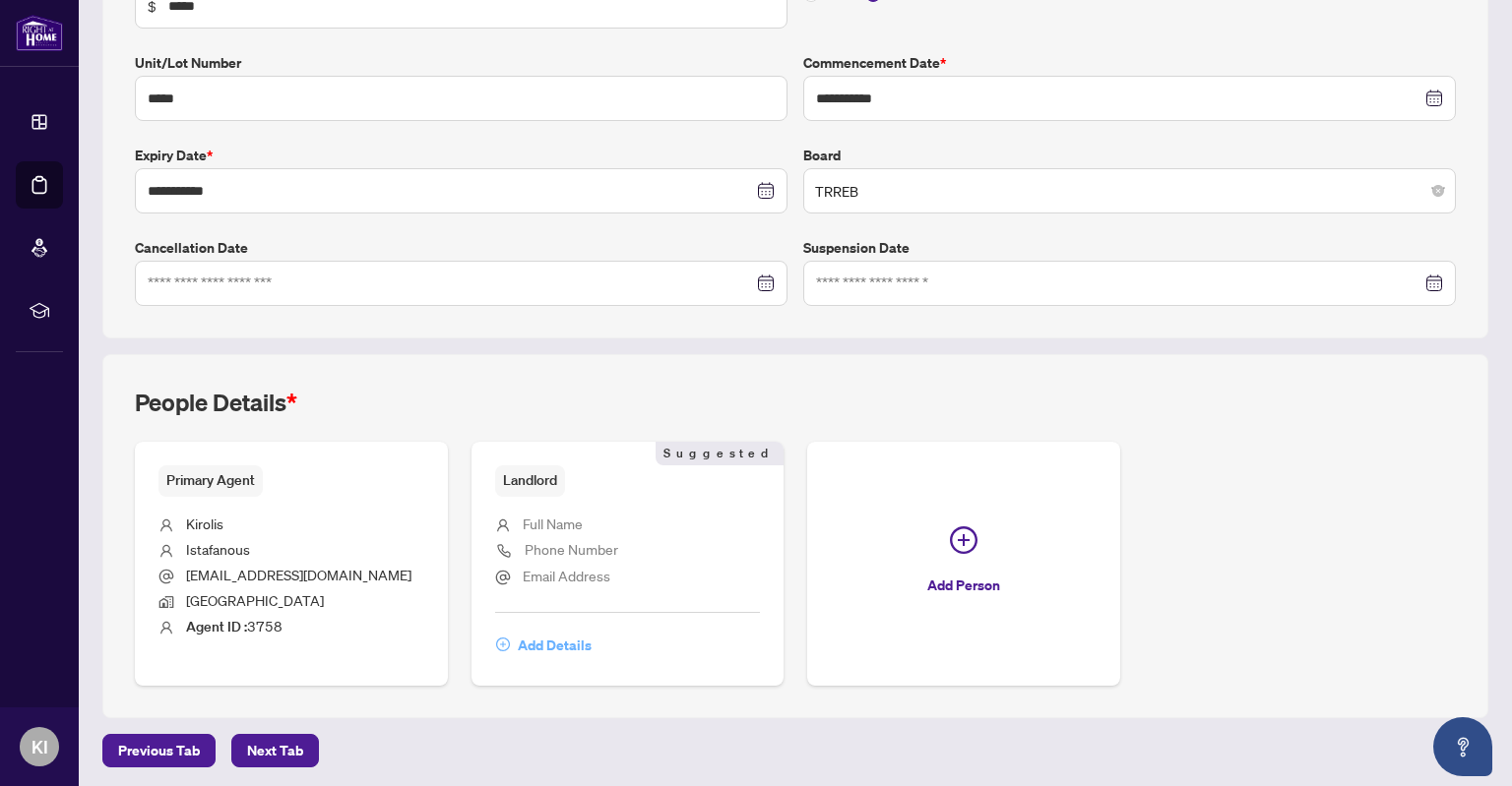
click at [527, 643] on span "Add Details" at bounding box center [554, 646] width 74 height 32
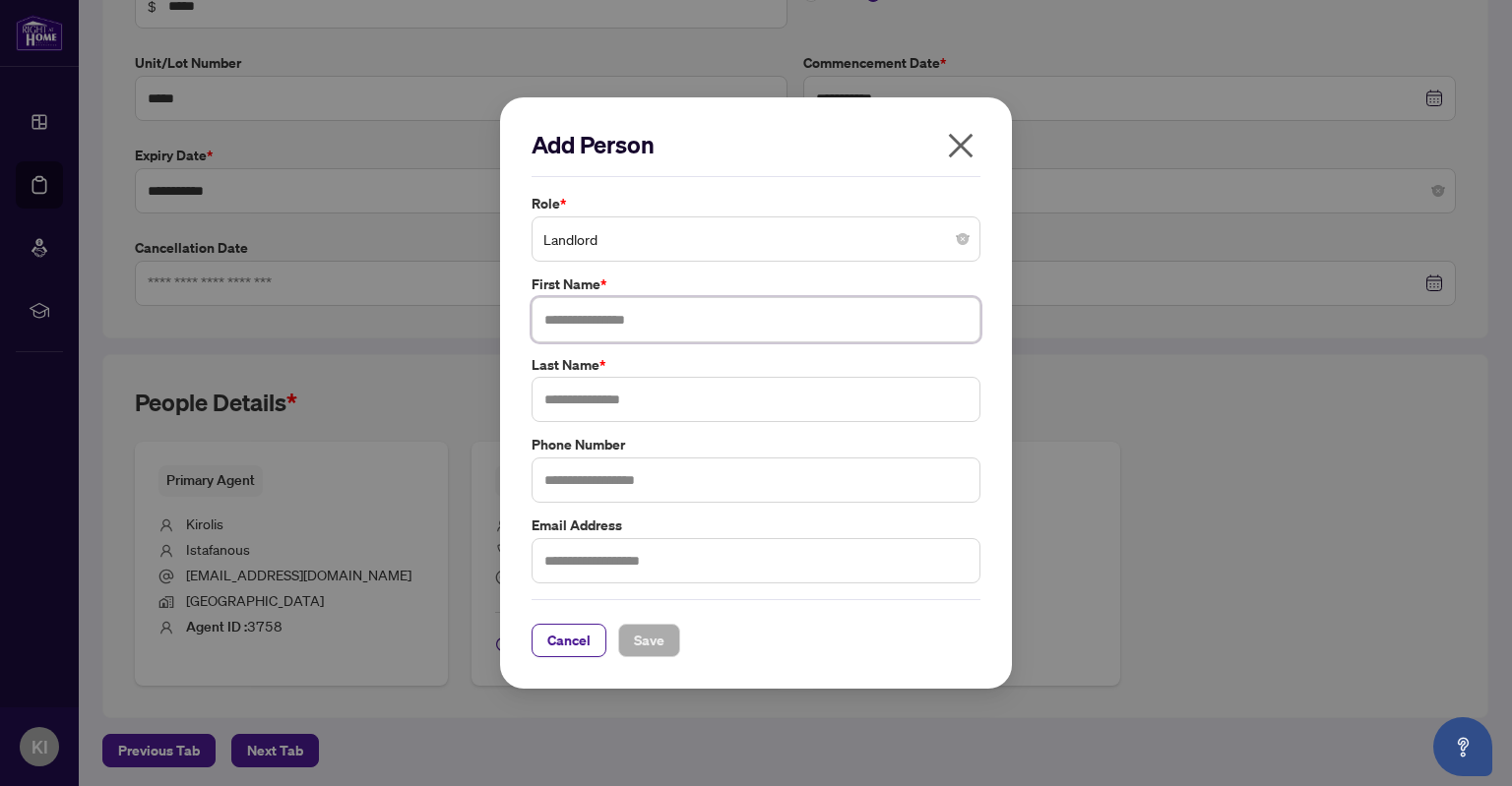
click at [591, 327] on input "text" at bounding box center [756, 319] width 449 height 45
type input "*******"
click at [594, 400] on input "text" at bounding box center [756, 398] width 449 height 45
type input "**********"
click at [653, 649] on span "Save" at bounding box center [649, 641] width 31 height 32
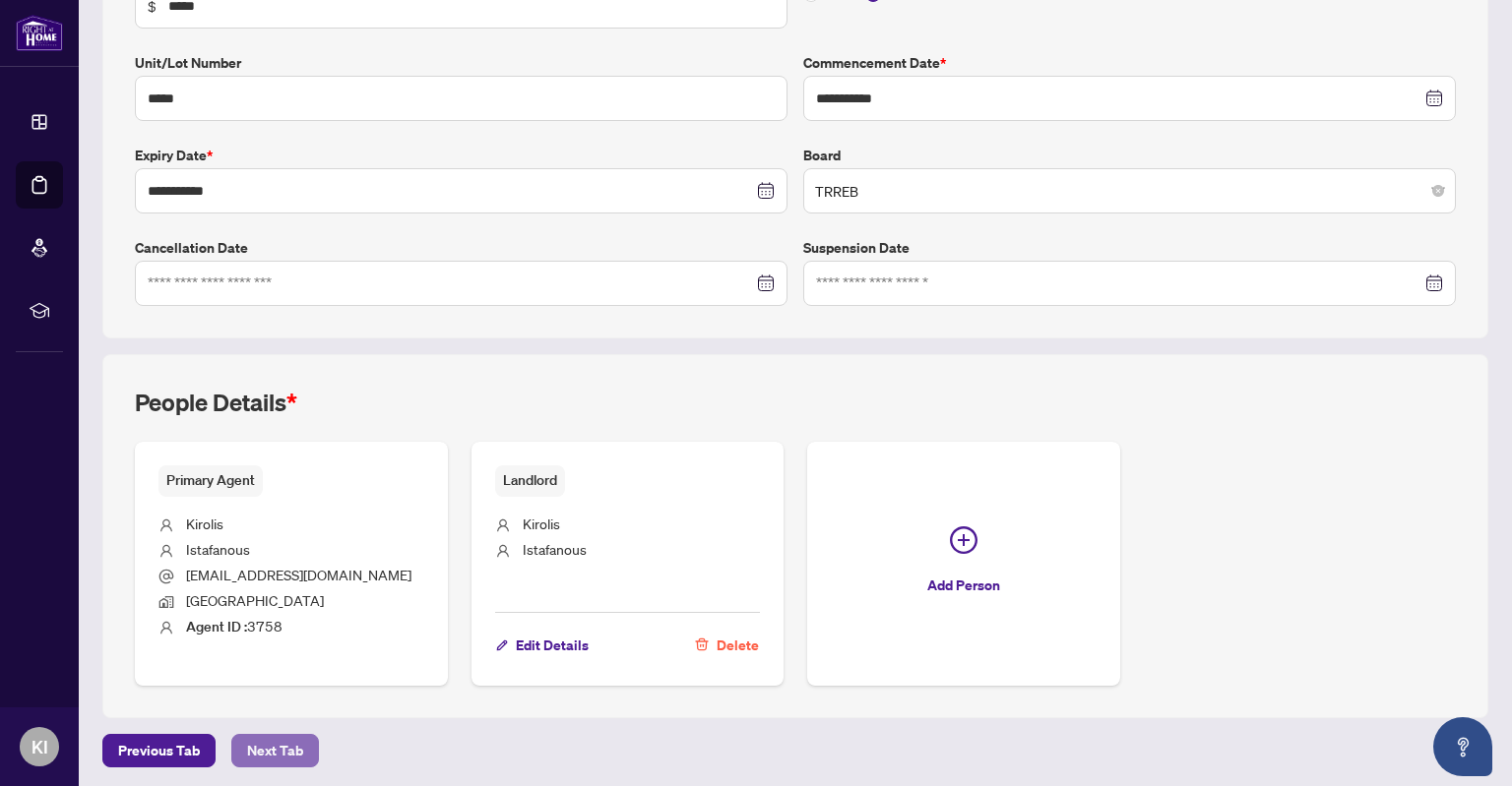
click at [270, 745] on span "Next Tab" at bounding box center [275, 751] width 56 height 32
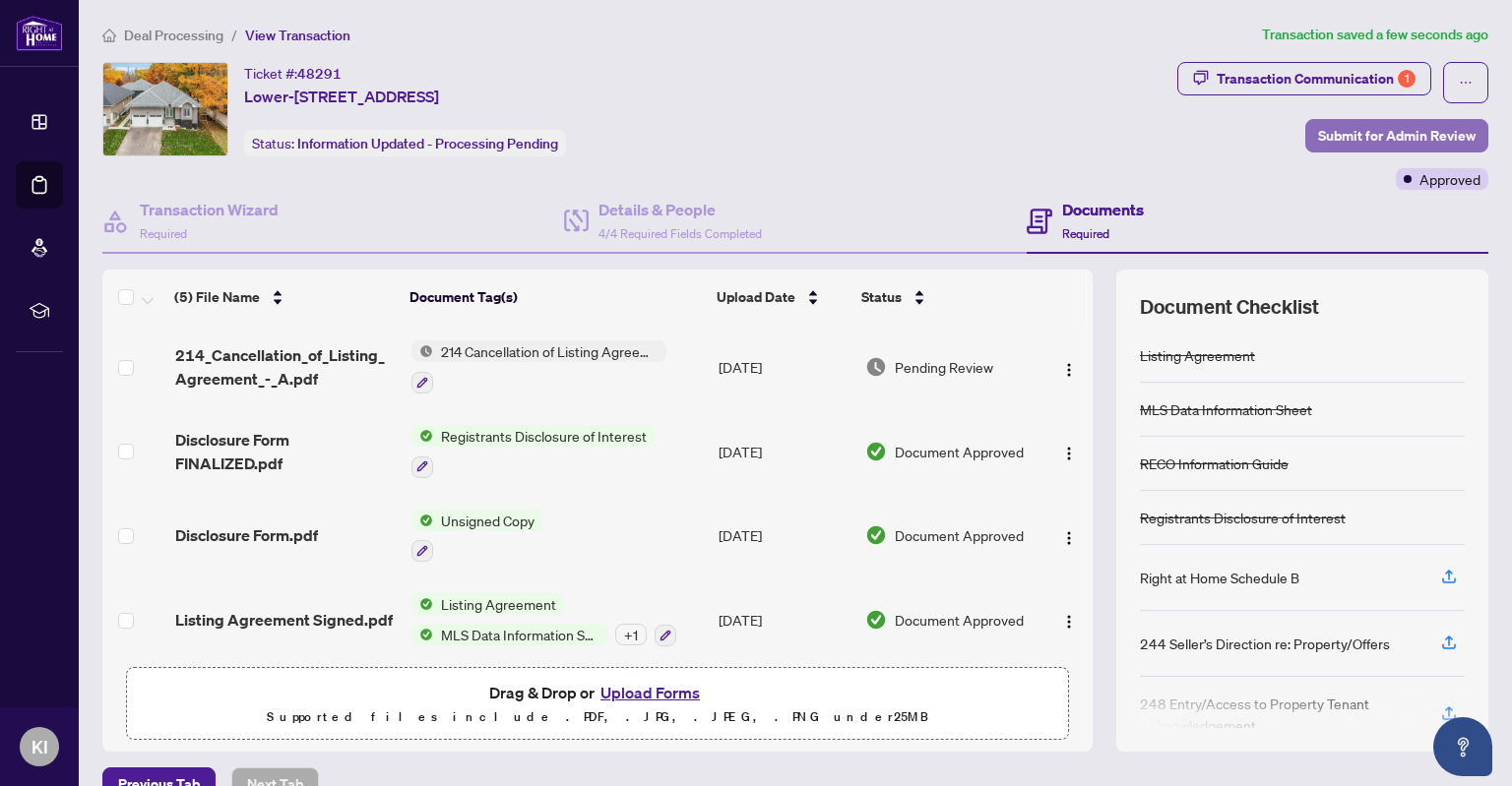
click at [1361, 133] on span "Submit for Admin Review" at bounding box center [1396, 135] width 157 height 32
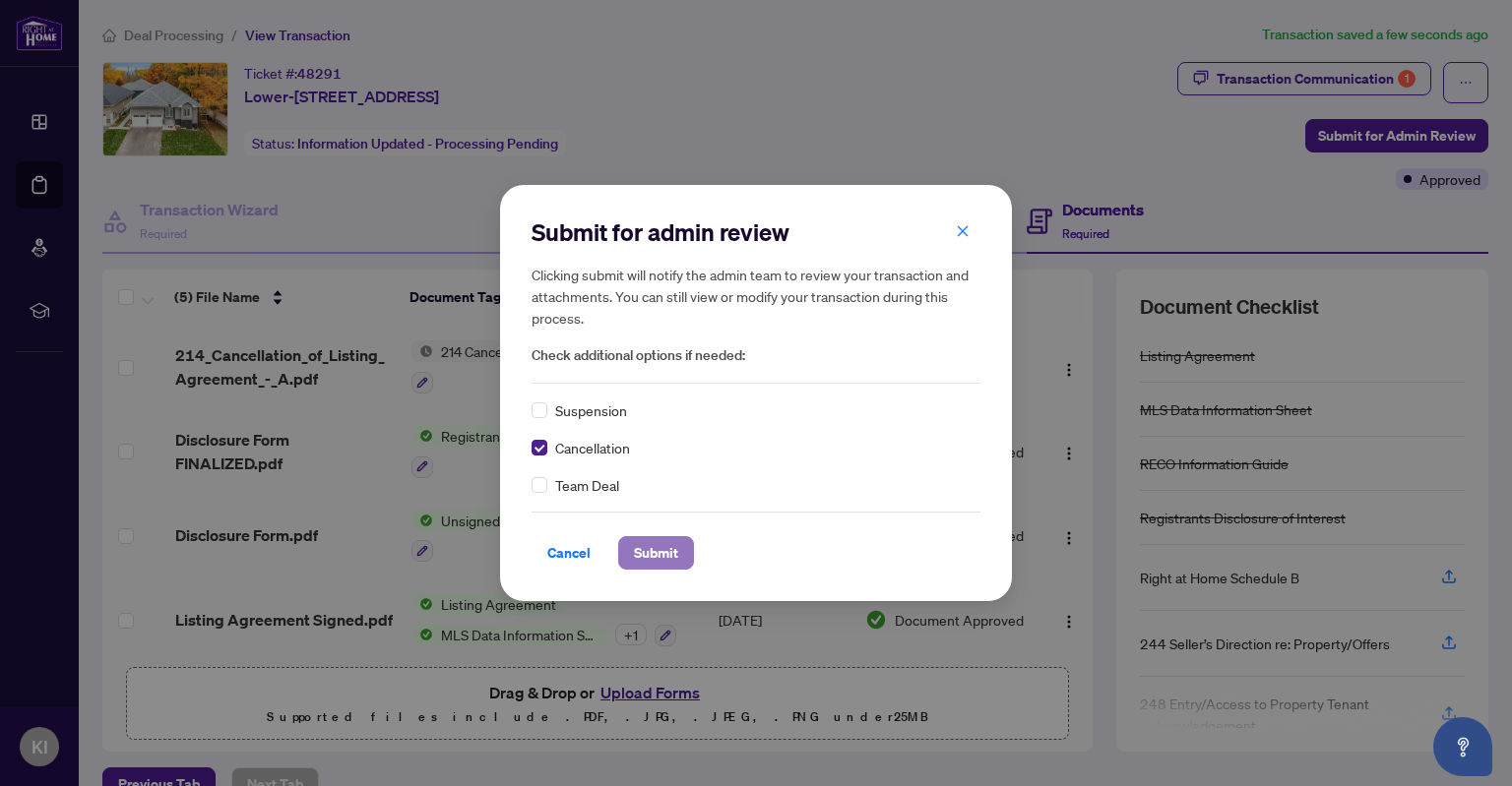
click at [646, 545] on span "Submit" at bounding box center [656, 553] width 44 height 32
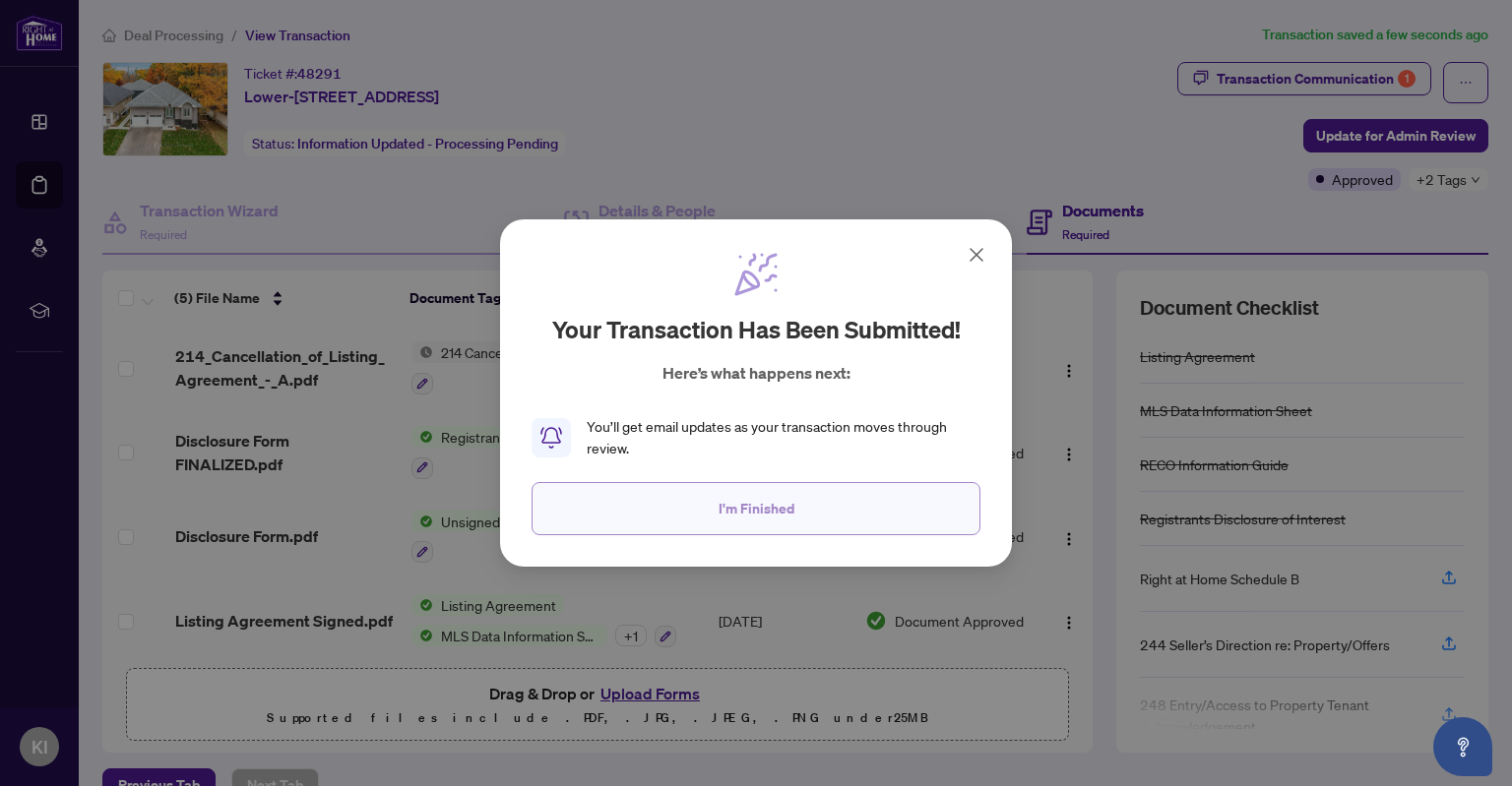
click at [690, 485] on button "I'm Finished" at bounding box center [756, 508] width 449 height 53
